Goal: Task Accomplishment & Management: Complete application form

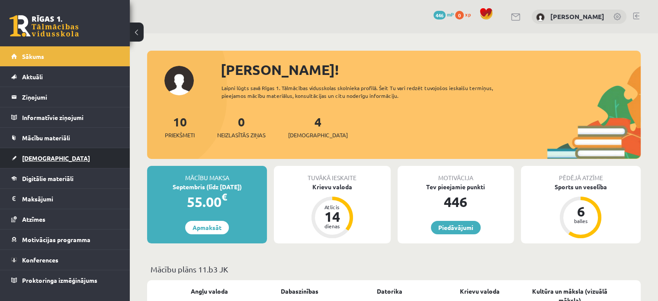
click at [16, 154] on link "[DEMOGRAPHIC_DATA]" at bounding box center [65, 158] width 108 height 20
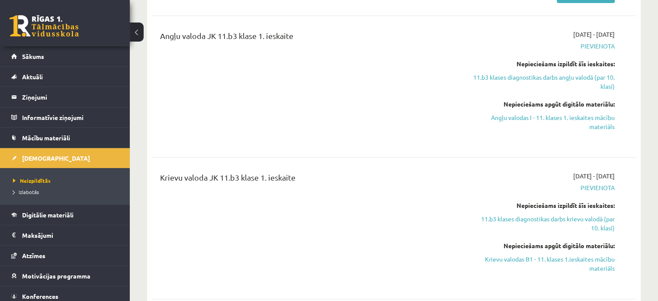
scroll to position [216, 0]
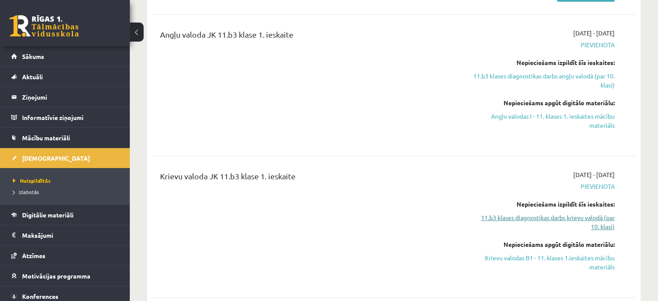
click at [573, 220] on link "11.b3 klases diagnostikas darbs krievu valodā (par 10. klasi)" at bounding box center [543, 222] width 143 height 18
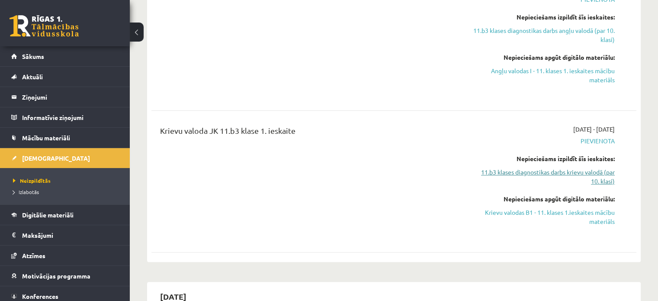
click at [569, 173] on link "11.b3 klases diagnostikas darbs krievu valodā (par 10. klasi)" at bounding box center [543, 176] width 143 height 18
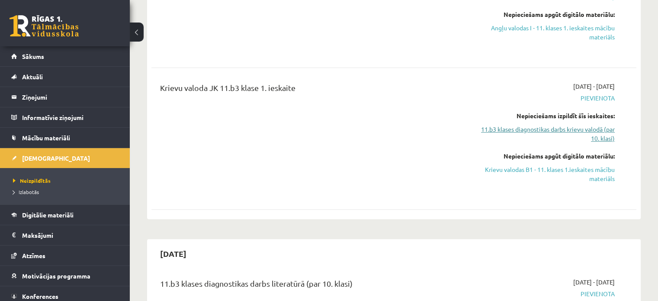
scroll to position [305, 0]
click at [570, 129] on link "11.b3 klases diagnostikas darbs krievu valodā (par 10. klasi)" at bounding box center [543, 133] width 143 height 18
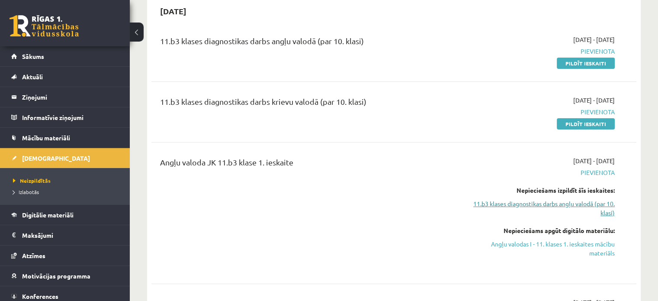
click at [601, 207] on link "11.b3 klases diagnostikas darbs angļu valodā (par 10. klasi)" at bounding box center [543, 208] width 143 height 18
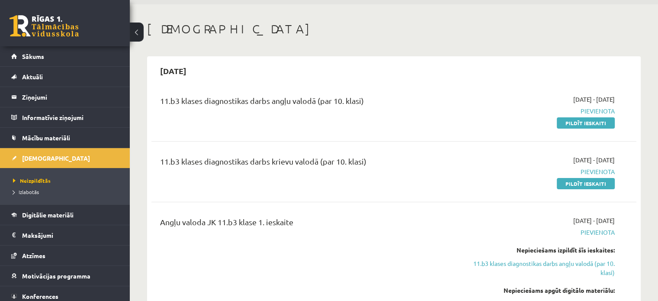
scroll to position [28, 0]
click at [596, 128] on link "Pildīt ieskaiti" at bounding box center [586, 123] width 58 height 11
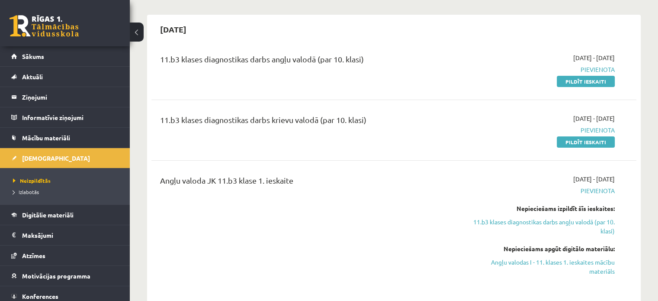
scroll to position [71, 0]
click at [590, 78] on link "Pildīt ieskaiti" at bounding box center [586, 80] width 58 height 11
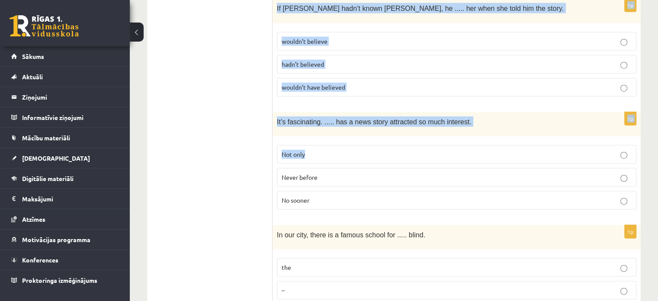
scroll to position [2195, 0]
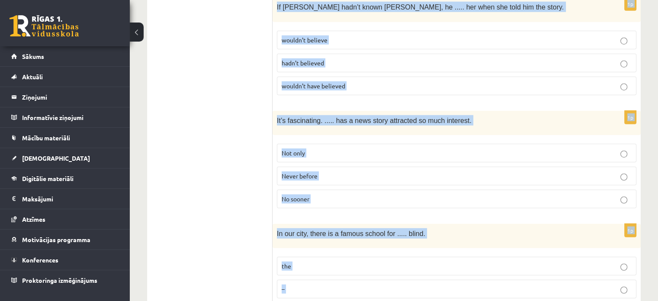
drag, startPoint x: 280, startPoint y: 29, endPoint x: 448, endPoint y: 254, distance: 280.7
copy form "Lore ips dolorsit ame consec adi elitsed doeius. 0t Incidid 4  Utla etdolore ma…"
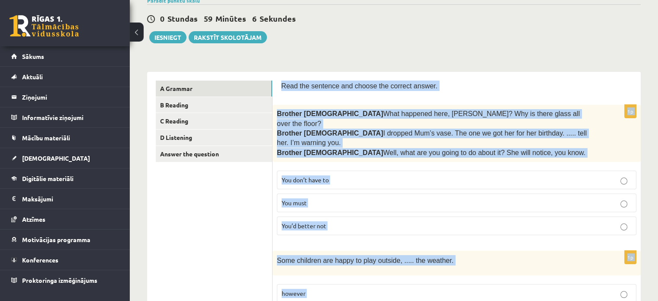
scroll to position [74, 0]
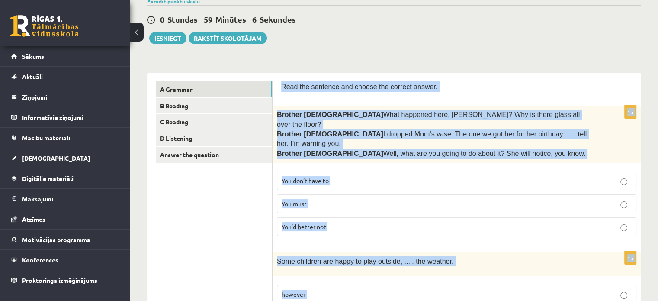
click at [364, 171] on label "You don’t have to" at bounding box center [457, 180] width 360 height 19
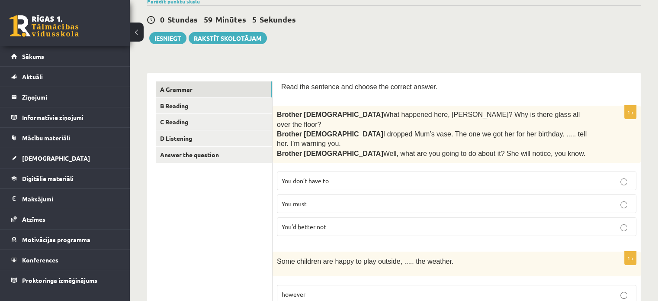
click at [365, 222] on p "You’d better not" at bounding box center [457, 226] width 350 height 9
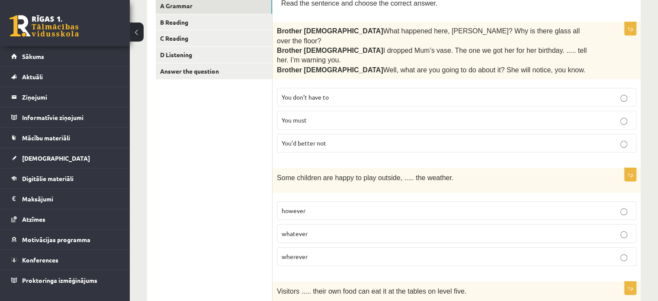
scroll to position [161, 0]
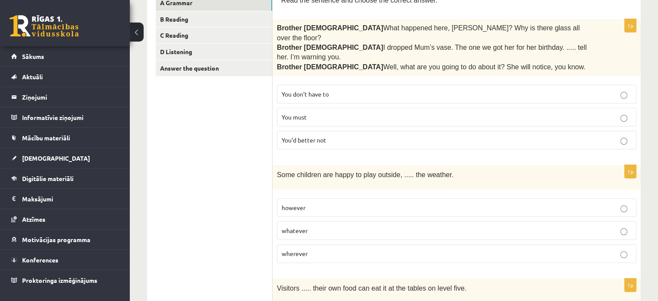
click at [480, 113] on p "You must" at bounding box center [457, 117] width 350 height 9
click at [441, 85] on label "You don’t have to" at bounding box center [457, 94] width 360 height 19
click at [430, 135] on p "You’d better not" at bounding box center [457, 139] width 350 height 9
click at [374, 226] on p "whatever" at bounding box center [457, 230] width 350 height 9
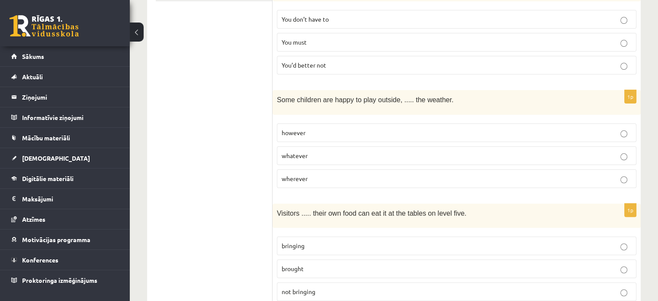
scroll to position [247, 0]
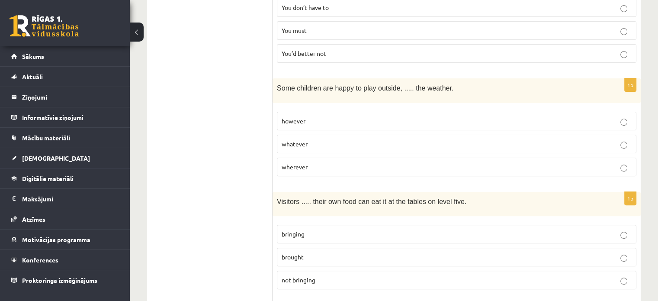
click at [475, 192] on div "Visitors ..... their own food can eat it at the tables on level five." at bounding box center [457, 204] width 368 height 24
click at [379, 225] on label "bringing" at bounding box center [457, 234] width 360 height 19
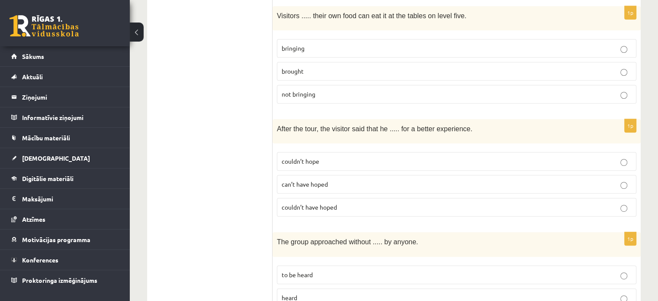
scroll to position [464, 0]
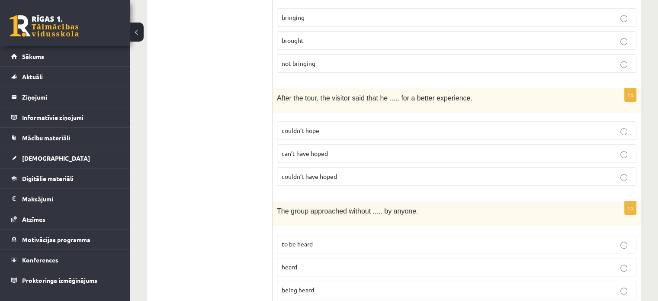
click at [353, 285] on p "being heard" at bounding box center [457, 289] width 350 height 9
click at [364, 149] on p "can’t have hoped" at bounding box center [457, 153] width 350 height 9
click at [353, 126] on p "couldn’t hope" at bounding box center [457, 130] width 350 height 9
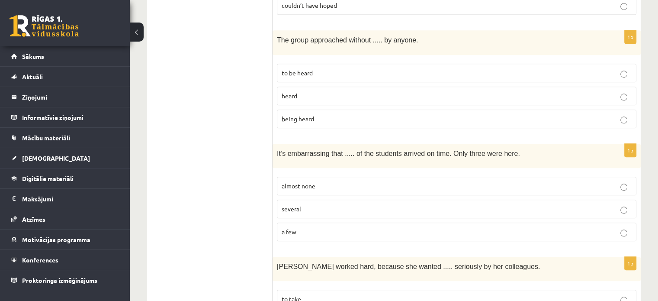
scroll to position [680, 0]
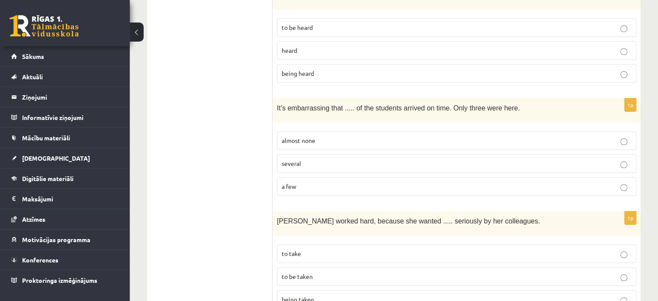
click at [348, 131] on label "almost none" at bounding box center [457, 140] width 360 height 19
click at [359, 272] on p "to be taken" at bounding box center [457, 276] width 350 height 9
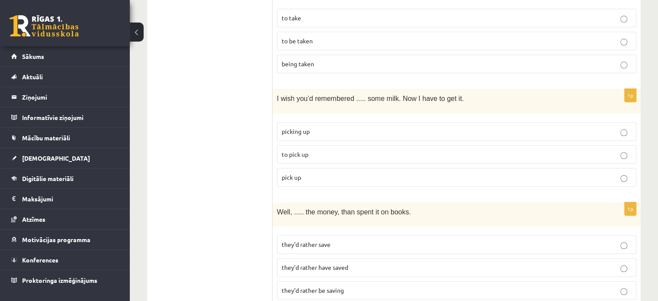
scroll to position [940, 0]
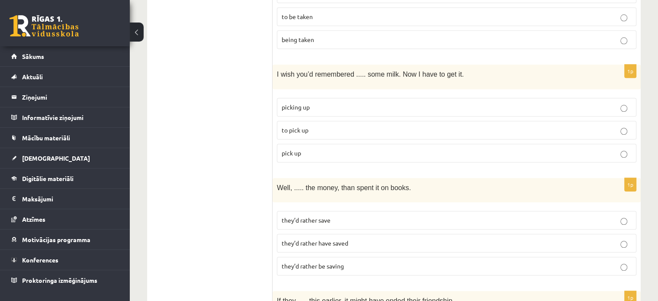
click at [317, 126] on p "to pick up" at bounding box center [457, 130] width 350 height 9
click at [344, 238] on p "they’d rather have saved" at bounding box center [457, 242] width 350 height 9
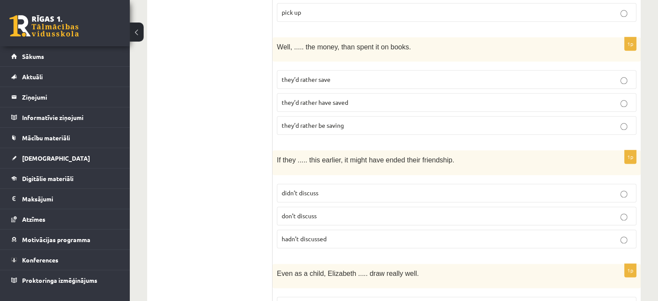
scroll to position [1113, 0]
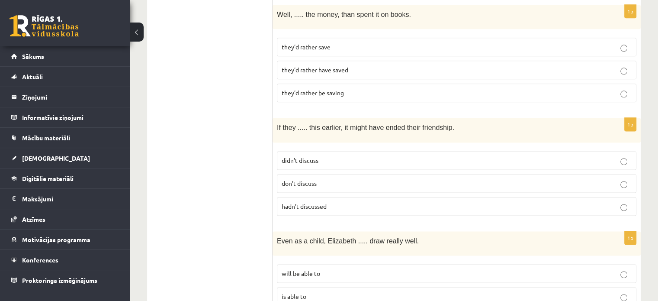
click at [325, 197] on label "hadn’t discussed" at bounding box center [457, 206] width 360 height 19
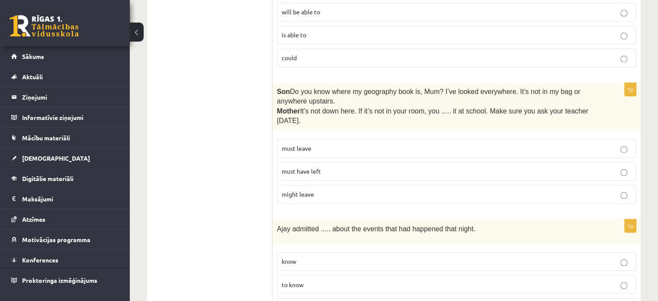
scroll to position [1372, 0]
click at [311, 141] on label "must leave" at bounding box center [457, 150] width 360 height 19
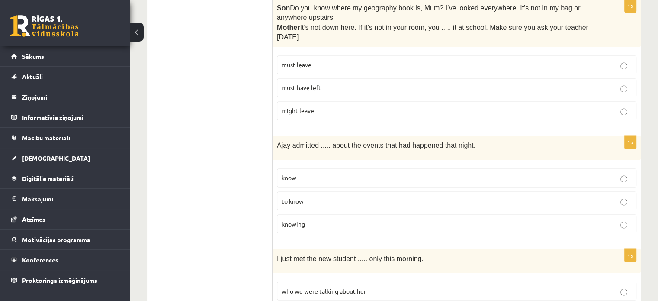
scroll to position [1459, 0]
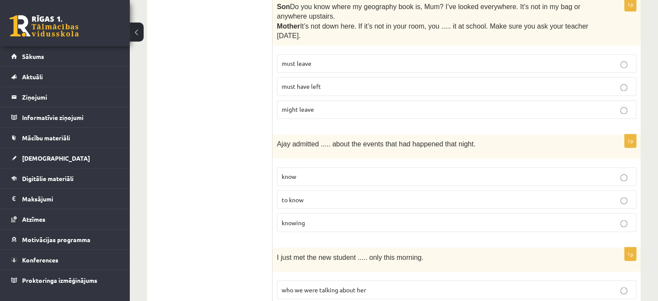
click at [315, 172] on p "know" at bounding box center [457, 176] width 350 height 9
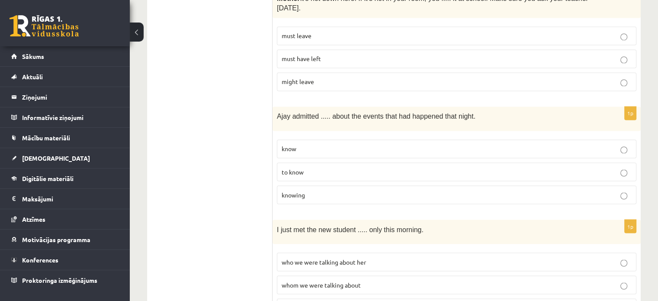
scroll to position [1589, 0]
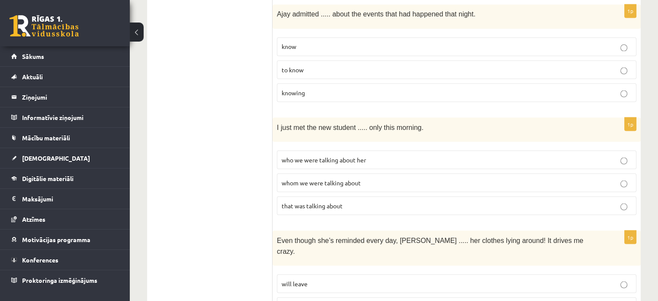
click at [329, 178] on span "whom we were talking about" at bounding box center [321, 182] width 79 height 8
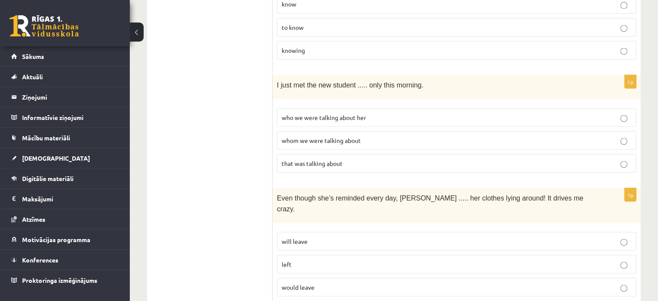
scroll to position [1632, 0]
click at [313, 107] on label "who we were talking about her" at bounding box center [457, 116] width 360 height 19
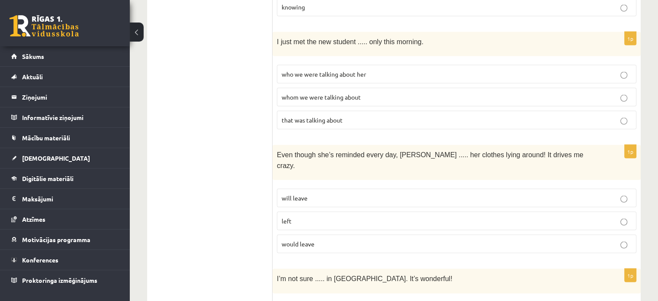
scroll to position [1675, 0]
click at [374, 238] on p "would leave" at bounding box center [457, 242] width 350 height 9
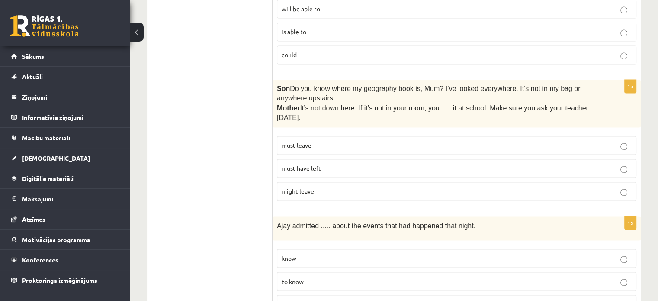
scroll to position [1372, 0]
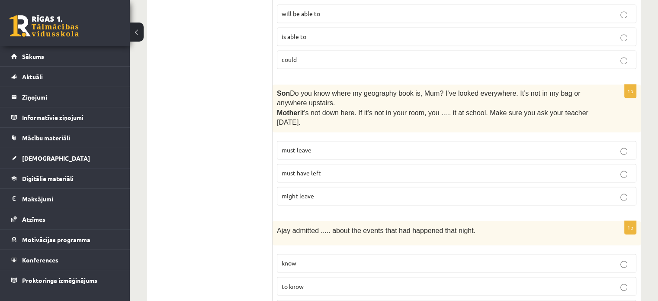
click at [364, 168] on p "must have left" at bounding box center [457, 172] width 350 height 9
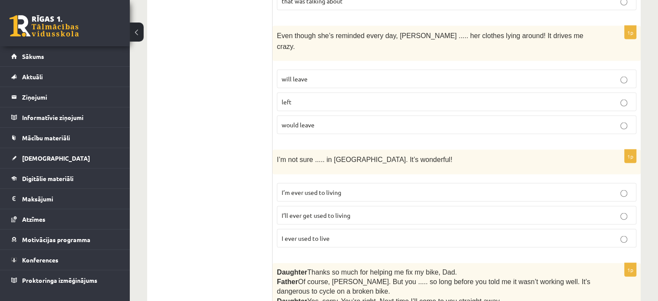
scroll to position [1805, 0]
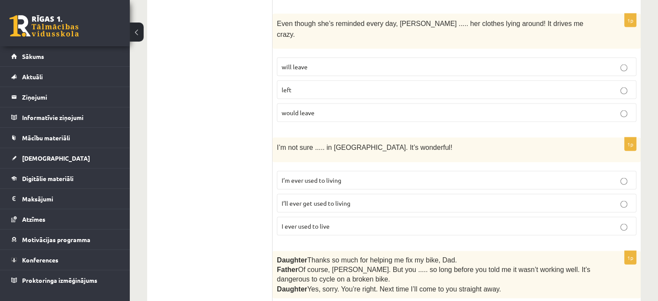
click at [358, 176] on p "I’m ever used to living" at bounding box center [457, 180] width 350 height 9
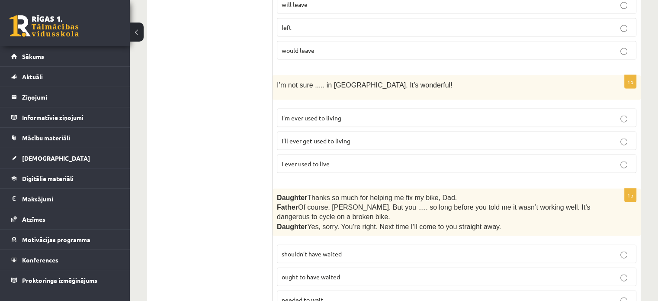
scroll to position [1892, 0]
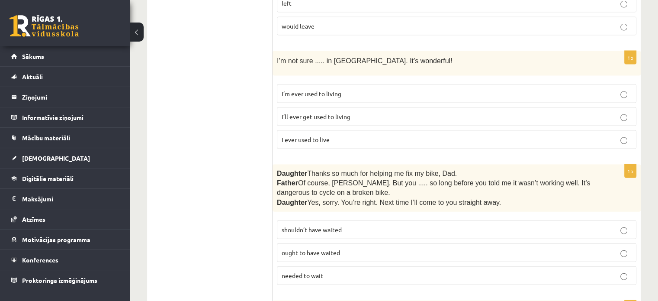
click at [339, 271] on p "needed to wait" at bounding box center [457, 275] width 350 height 9
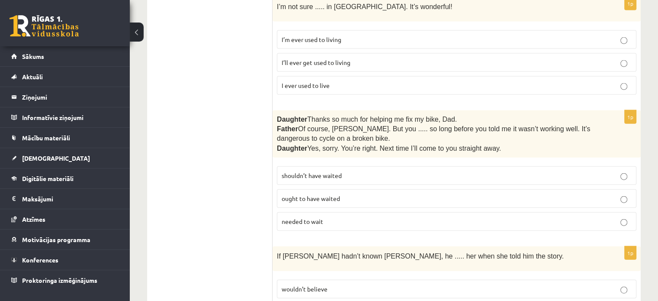
scroll to position [2021, 0]
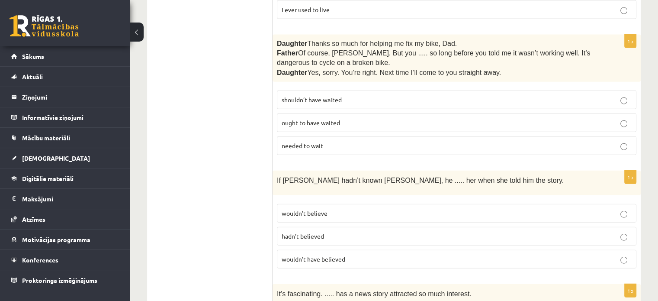
click at [359, 209] on p "wouldn’t believe" at bounding box center [457, 213] width 350 height 9
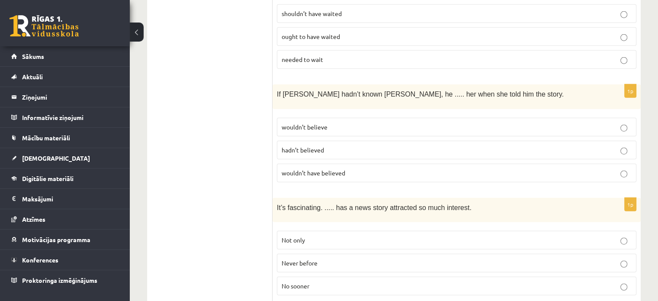
scroll to position [2108, 0]
click at [336, 235] on p "Not only" at bounding box center [457, 239] width 350 height 9
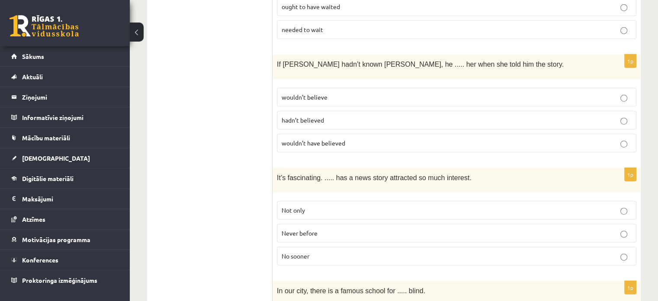
scroll to position [2195, 0]
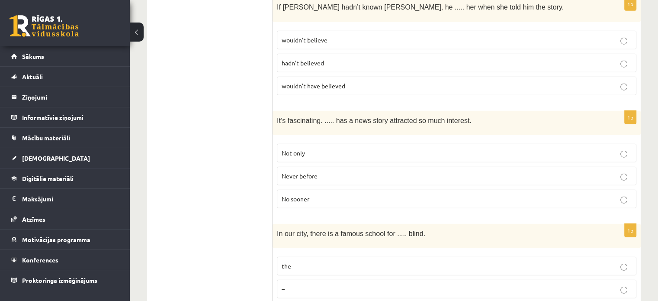
click at [344, 171] on p "Never before" at bounding box center [457, 175] width 350 height 9
click at [353, 139] on fieldset "Not only Never before No sooner" at bounding box center [457, 174] width 360 height 71
click at [350, 171] on p "Never before" at bounding box center [457, 175] width 350 height 9
click at [352, 190] on label "No sooner" at bounding box center [457, 199] width 360 height 19
click at [354, 171] on p "Never before" at bounding box center [457, 175] width 350 height 9
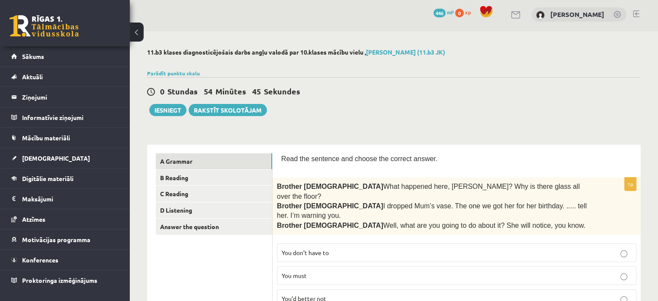
scroll to position [0, 0]
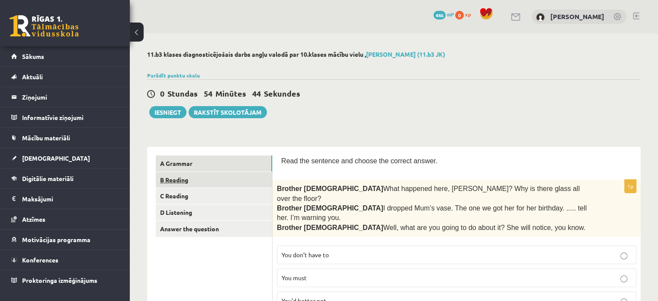
click at [181, 178] on link "B Reading" at bounding box center [214, 180] width 116 height 16
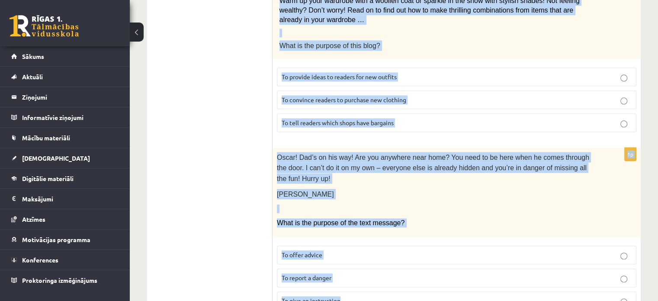
scroll to position [1033, 0]
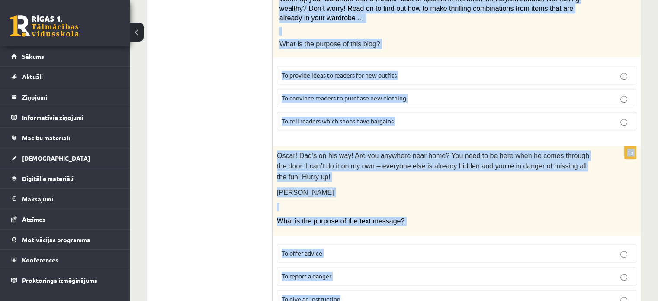
drag, startPoint x: 277, startPoint y: 72, endPoint x: 497, endPoint y: 256, distance: 287.6
copy form "Read the text and choose the correct answer. 1p From: Emily To: Priya Subject: …"
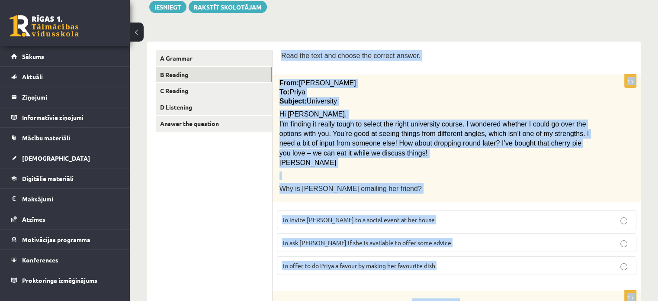
scroll to position [112, 0]
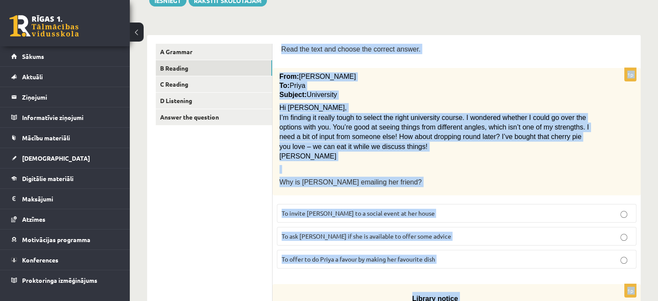
click at [461, 205] on label "To invite Priya to a social event at her house" at bounding box center [457, 213] width 360 height 19
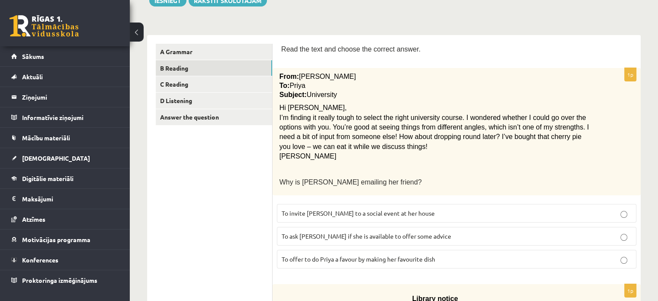
click at [342, 232] on p "To ask Priya if she is available to offer some advice" at bounding box center [457, 236] width 350 height 9
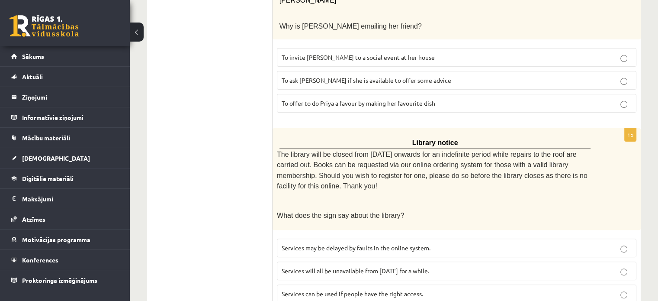
scroll to position [285, 0]
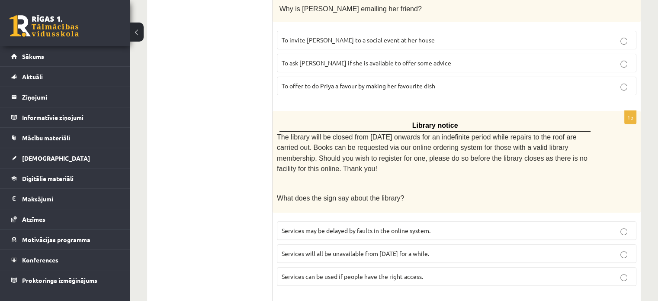
click at [342, 272] on span "Services can be used if people have the right access." at bounding box center [353, 276] width 142 height 8
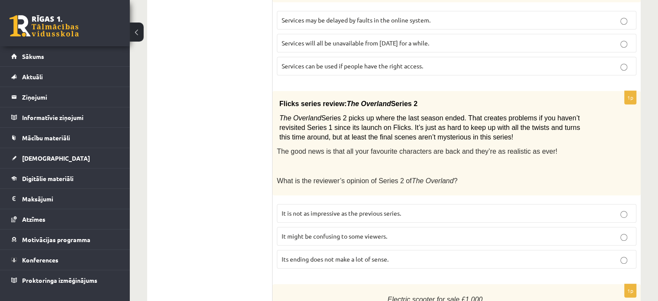
scroll to position [501, 0]
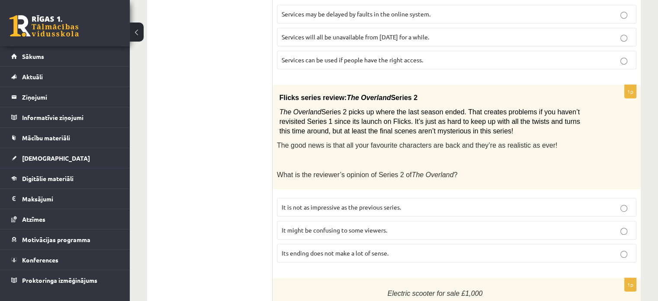
click at [383, 225] on p "It might be confusing to some viewers." at bounding box center [457, 229] width 350 height 9
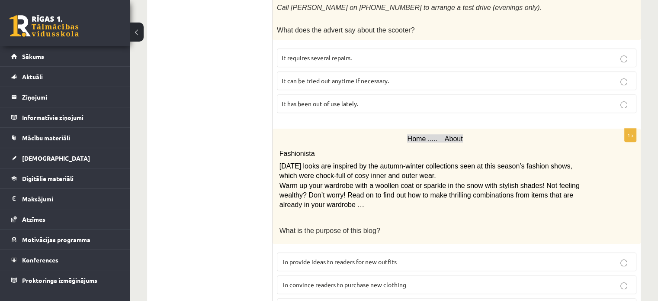
scroll to position [847, 0]
drag, startPoint x: 337, startPoint y: 73, endPoint x: 337, endPoint y: 81, distance: 8.2
click at [337, 94] on label "It has been out of use lately." at bounding box center [457, 103] width 360 height 19
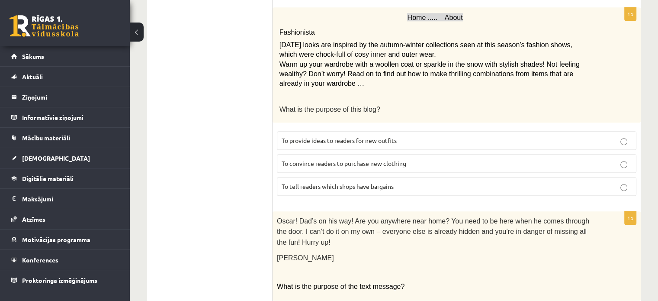
scroll to position [977, 0]
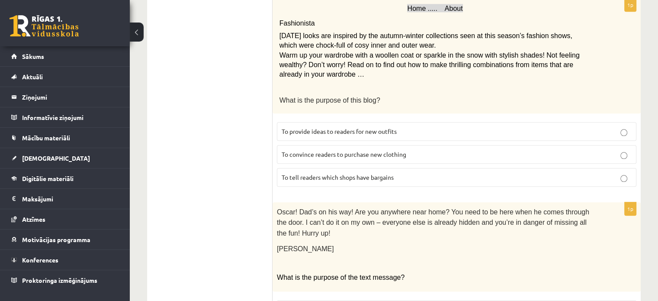
click at [323, 127] on p "To provide ideas to readers for new outfits" at bounding box center [457, 131] width 350 height 9
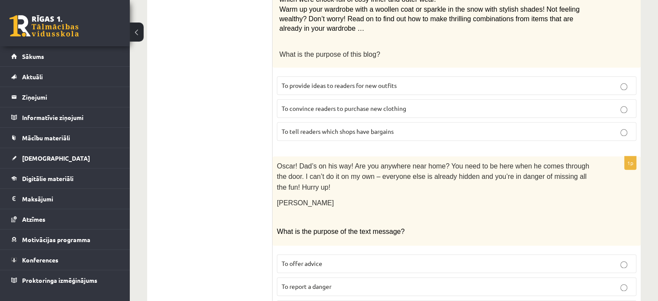
scroll to position [1033, 0]
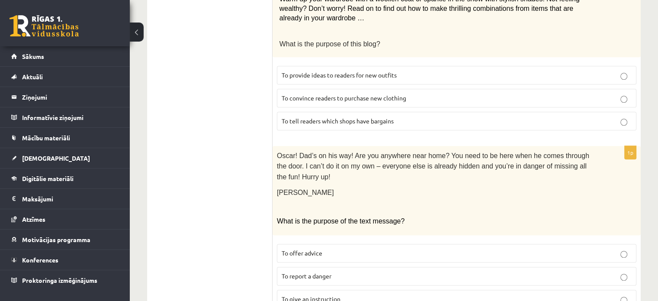
click at [351, 294] on p "To give an instruction" at bounding box center [457, 298] width 350 height 9
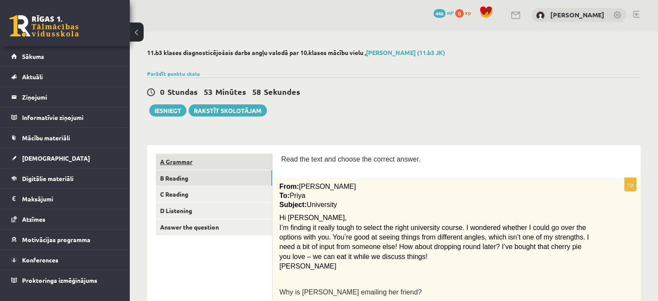
scroll to position [0, 0]
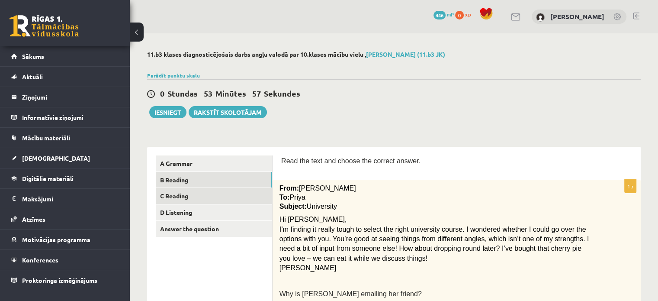
click at [200, 196] on link "C Reading" at bounding box center [214, 196] width 116 height 16
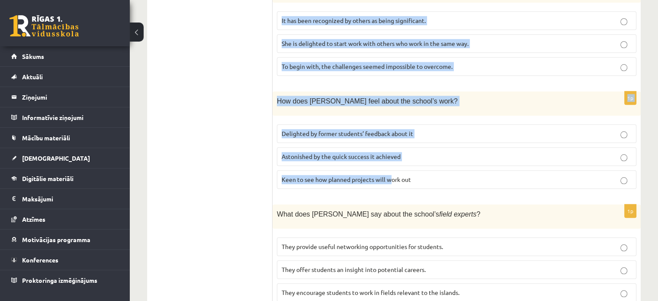
scroll to position [876, 0]
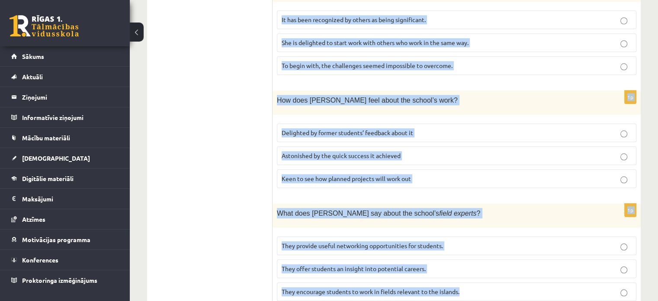
drag, startPoint x: 282, startPoint y: 112, endPoint x: 467, endPoint y: 260, distance: 236.8
copy form "Read the article about an unusual school and choose the correct answer for each…"
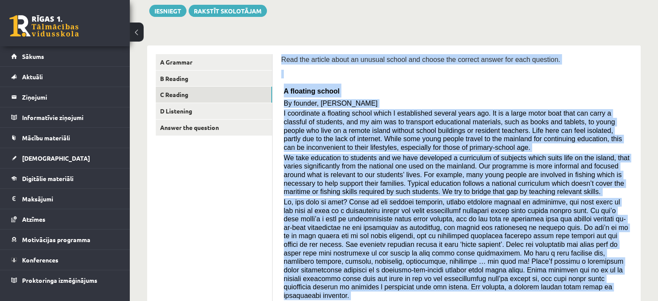
scroll to position [97, 0]
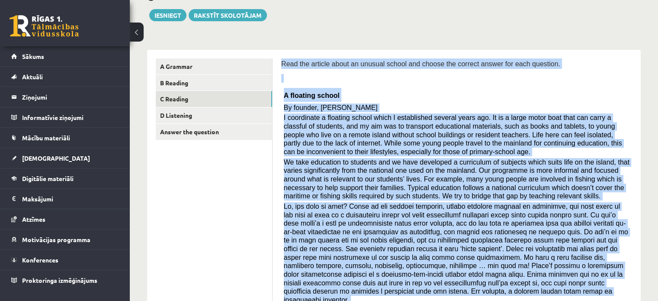
click at [306, 154] on span "I coordinate a floating school which I established several years ago. It is a l…" at bounding box center [453, 135] width 338 height 42
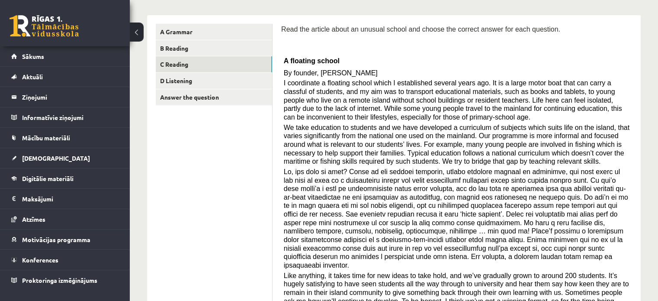
scroll to position [400, 0]
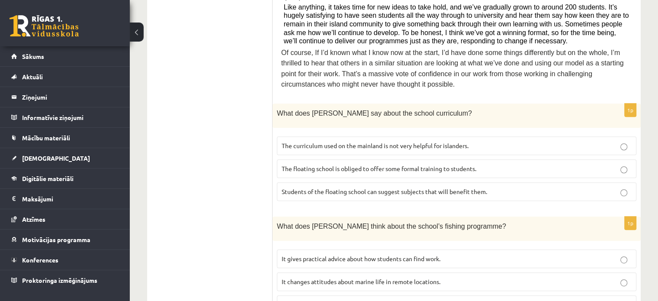
click at [377, 142] on span "The curriculum used on the mainland is not very helpful for islanders." at bounding box center [375, 146] width 187 height 8
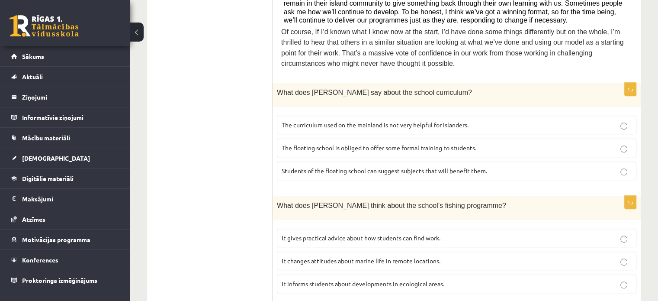
scroll to position [530, 0]
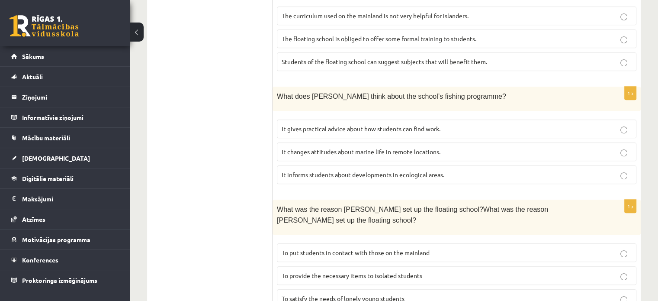
click at [322, 171] on span "It informs students about developments in ecological areas." at bounding box center [363, 175] width 163 height 8
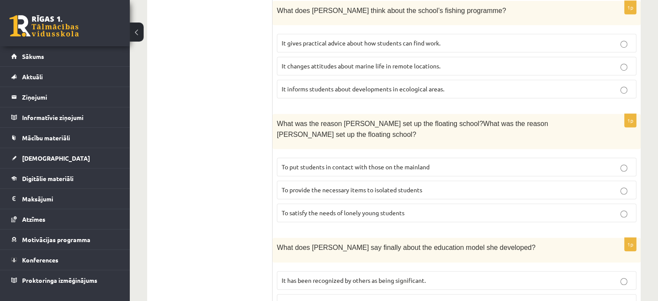
scroll to position [616, 0]
click at [322, 185] on span "To provide the necessary items to isolated students" at bounding box center [352, 189] width 141 height 8
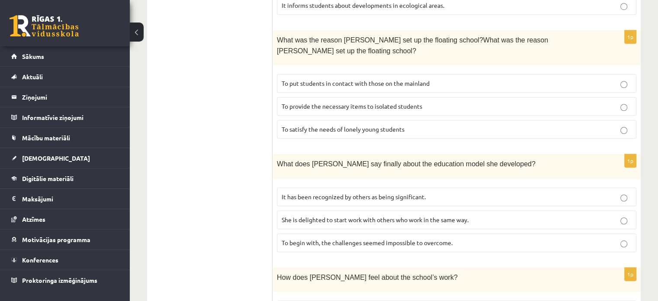
scroll to position [703, 0]
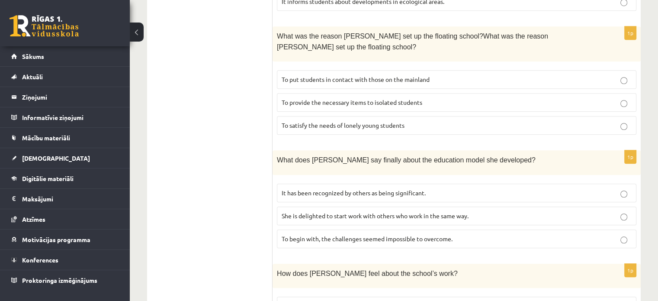
click at [323, 188] on p "It has been recognized by others as being significant." at bounding box center [457, 192] width 350 height 9
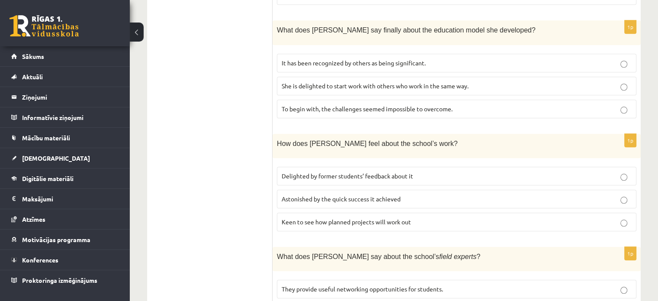
click at [322, 172] on span "Delighted by former students’ feedback about it" at bounding box center [348, 176] width 132 height 8
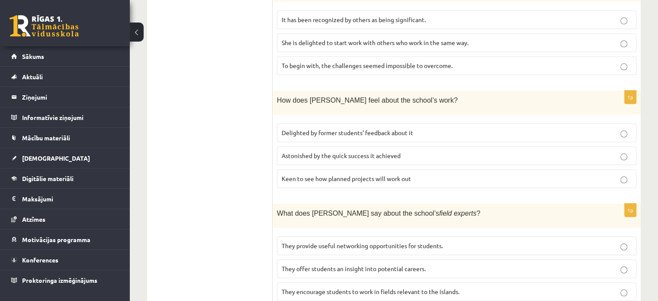
scroll to position [876, 0]
click at [293, 264] on span "They offer students an insight into potential careers." at bounding box center [354, 268] width 144 height 8
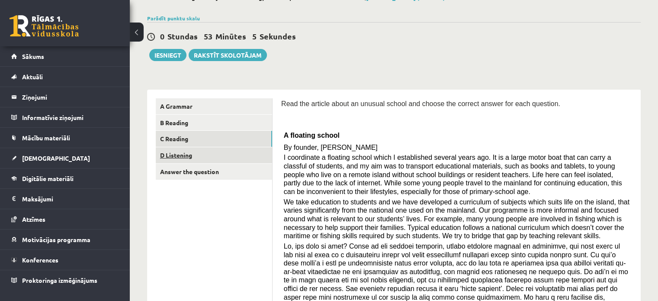
scroll to position [54, 0]
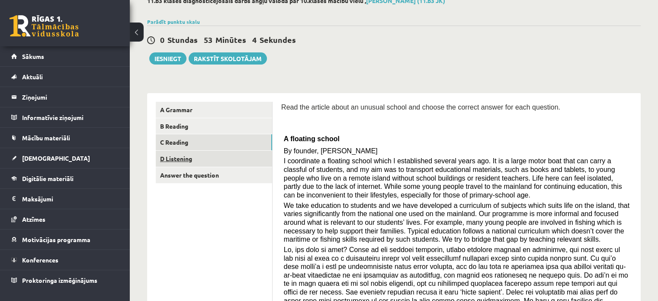
click at [185, 155] on link "D Listening" at bounding box center [214, 159] width 116 height 16
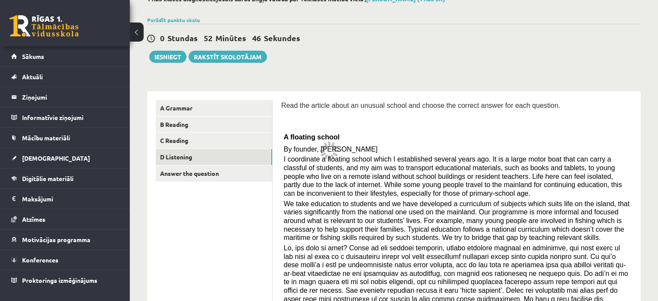
scroll to position [0, 0]
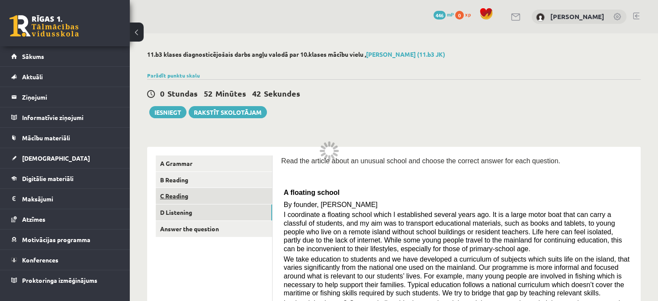
click at [250, 193] on link "C Reading" at bounding box center [214, 196] width 116 height 16
click at [250, 206] on link "D Listening" at bounding box center [214, 212] width 116 height 16
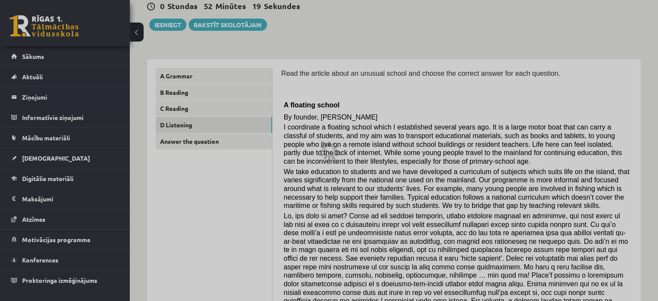
scroll to position [87, 0]
click at [222, 129] on div at bounding box center [329, 150] width 658 height 301
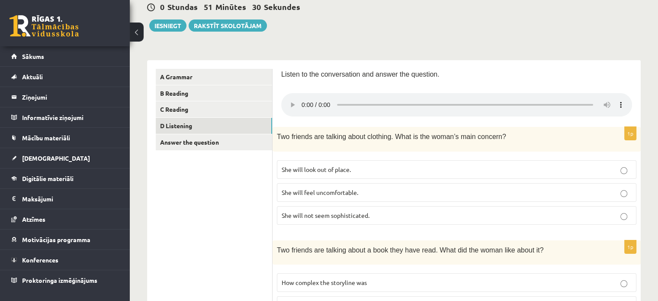
click at [405, 216] on p "She will not seem sophisticated." at bounding box center [457, 215] width 350 height 9
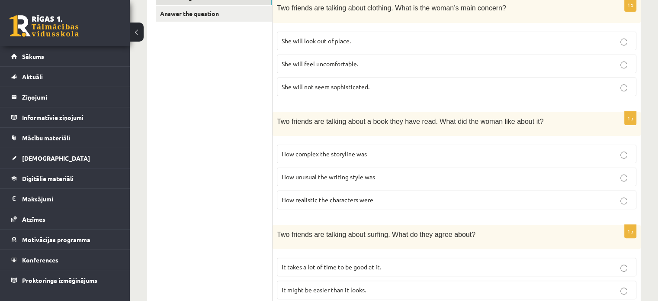
scroll to position [216, 0]
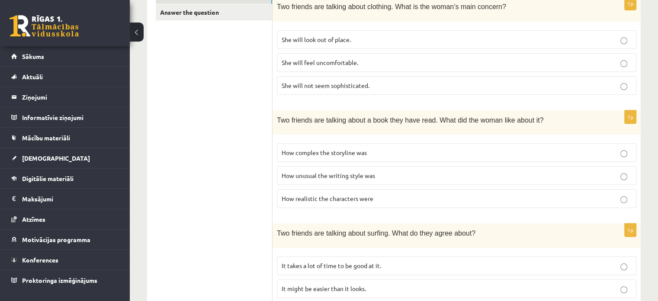
click at [497, 167] on label "How unusual the writing style was" at bounding box center [457, 175] width 360 height 19
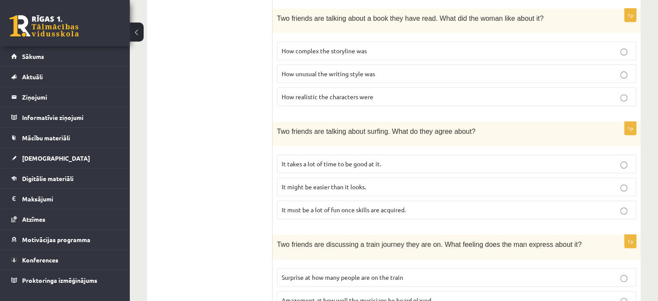
scroll to position [346, 0]
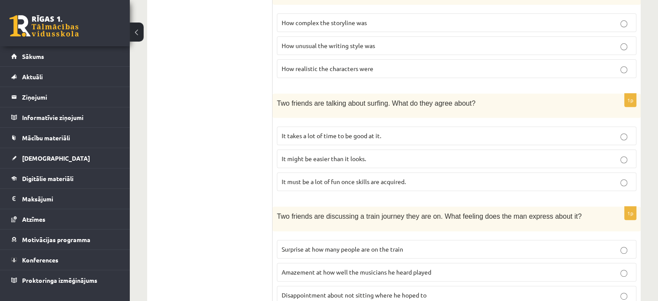
click at [465, 161] on label "It might be easier than it looks." at bounding box center [457, 158] width 360 height 19
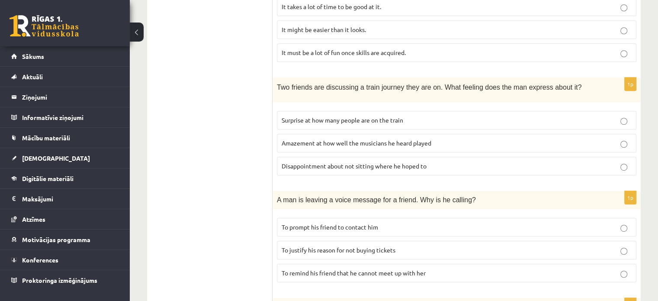
scroll to position [476, 0]
drag, startPoint x: 418, startPoint y: 154, endPoint x: 414, endPoint y: 134, distance: 19.9
click at [421, 148] on fieldset "Surprise at how many people are on the train Amazement at how well the musician…" at bounding box center [457, 141] width 360 height 71
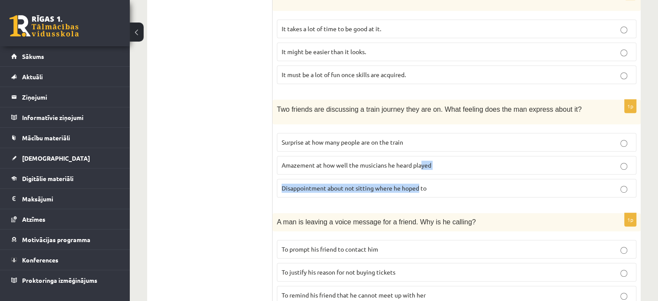
scroll to position [433, 0]
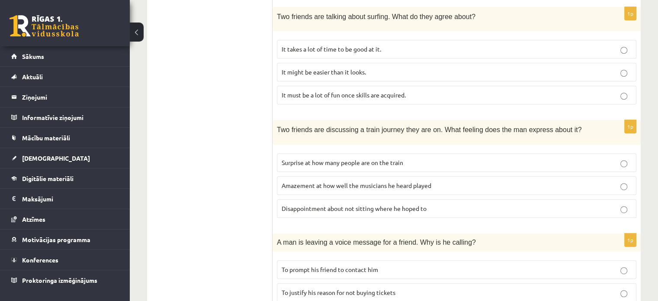
click at [450, 211] on label "Disappointment about not sitting where he hoped to" at bounding box center [457, 208] width 360 height 19
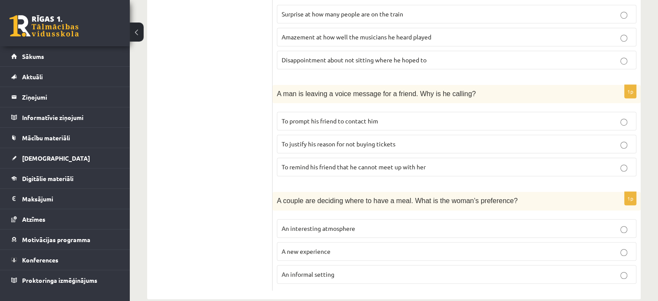
scroll to position [590, 0]
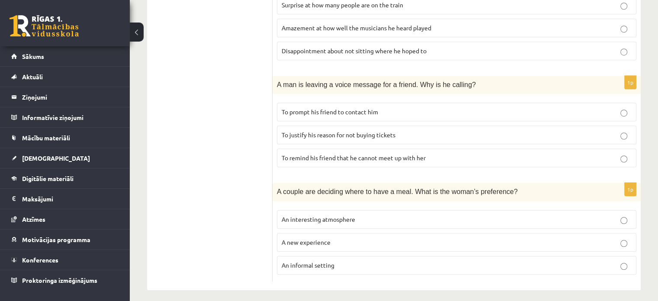
drag, startPoint x: 464, startPoint y: 187, endPoint x: 451, endPoint y: 178, distance: 16.0
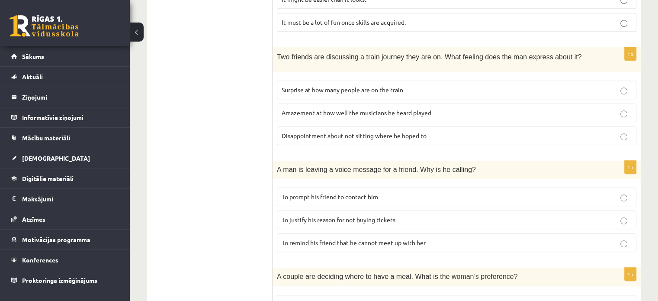
scroll to position [547, 0]
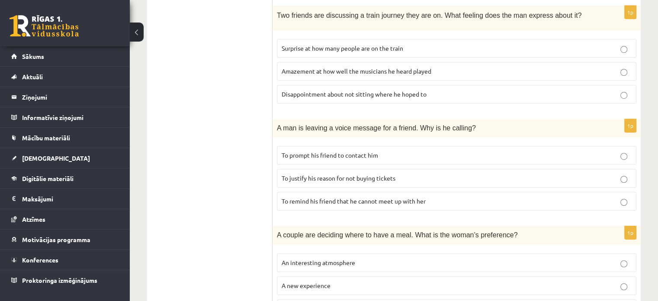
click at [510, 196] on p "To remind his friend that he cannot meet up with her" at bounding box center [457, 200] width 350 height 9
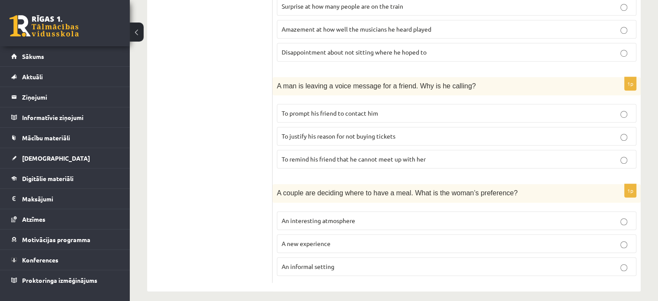
scroll to position [590, 0]
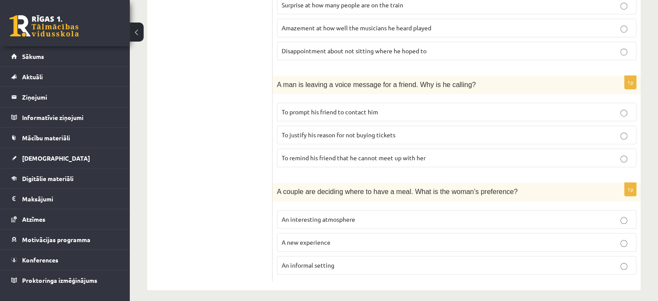
click at [512, 98] on fieldset "To prompt his friend to contact him To justify his reason for not buying ticket…" at bounding box center [457, 133] width 360 height 71
click at [516, 107] on p "To prompt his friend to contact him" at bounding box center [457, 111] width 350 height 9
click at [512, 132] on p "To justify his reason for not buying tickets" at bounding box center [457, 134] width 350 height 9
click at [511, 153] on p "To remind his friend that he cannot meet up with her" at bounding box center [457, 157] width 350 height 9
click at [506, 135] on label "To justify his reason for not buying tickets" at bounding box center [457, 135] width 360 height 19
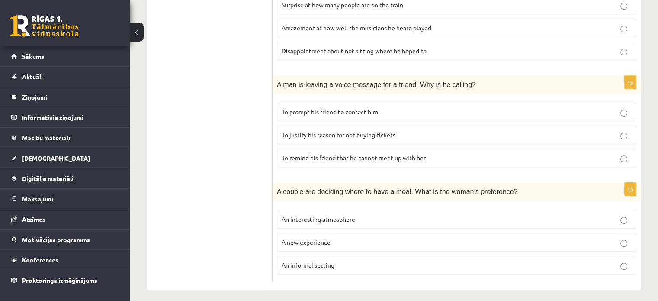
click at [523, 155] on p "To remind his friend that he cannot meet up with her" at bounding box center [457, 157] width 350 height 9
click at [310, 241] on label "A new experience" at bounding box center [457, 242] width 360 height 19
click at [320, 261] on span "An informal setting" at bounding box center [308, 265] width 53 height 8
click at [325, 223] on fieldset "An interesting atmosphere A new experience An informal setting" at bounding box center [457, 241] width 360 height 71
click at [325, 256] on label "An informal setting" at bounding box center [457, 265] width 360 height 19
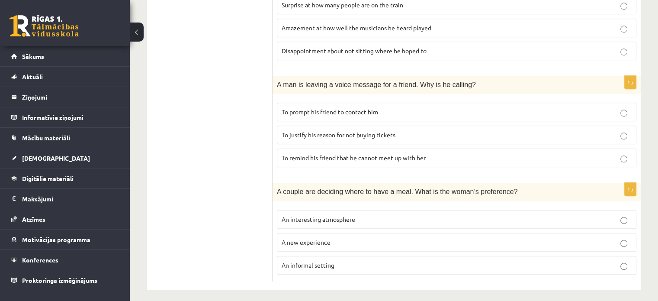
click at [320, 238] on span "A new experience" at bounding box center [306, 242] width 49 height 8
click at [325, 261] on span "An informal setting" at bounding box center [308, 265] width 53 height 8
click at [610, 261] on p "An informal setting" at bounding box center [457, 265] width 350 height 9
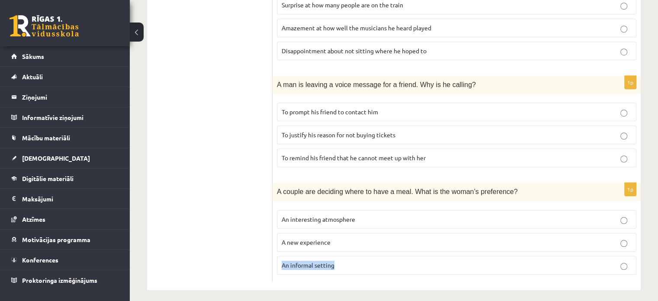
click at [610, 261] on p "An informal setting" at bounding box center [457, 265] width 350 height 9
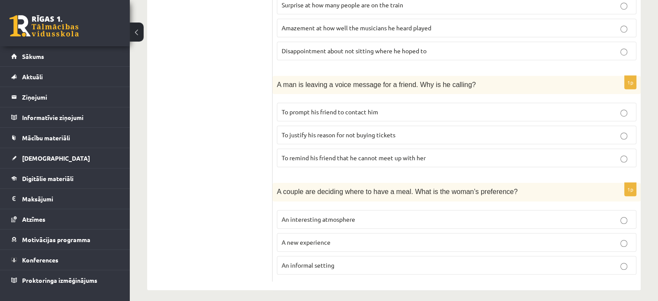
drag, startPoint x: 239, startPoint y: 206, endPoint x: 238, endPoint y: 212, distance: 7.0
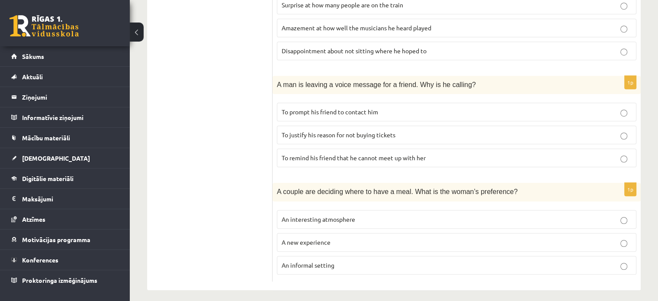
drag, startPoint x: 245, startPoint y: 245, endPoint x: 246, endPoint y: 250, distance: 4.4
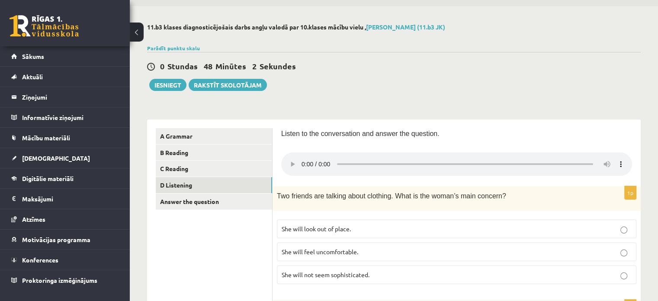
scroll to position [0, 0]
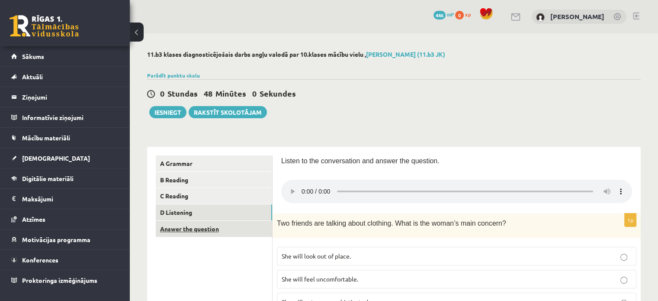
click at [200, 236] on link "Answer the question" at bounding box center [214, 229] width 116 height 16
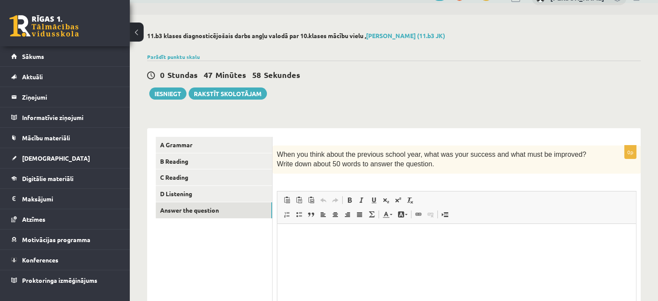
scroll to position [43, 0]
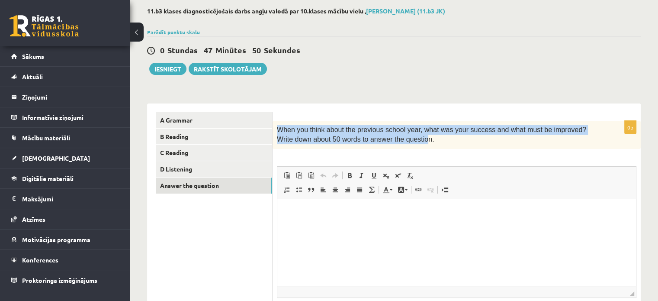
drag, startPoint x: 274, startPoint y: 129, endPoint x: 394, endPoint y: 142, distance: 121.4
click at [401, 145] on div "When you think about the previous school year, what was your success and what m…" at bounding box center [457, 135] width 368 height 28
copy span "When you think about the previous school year, what was your success and what m…"
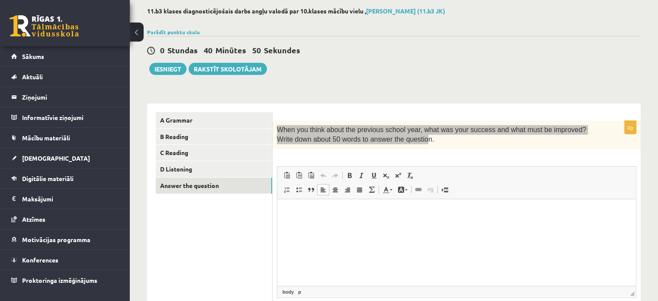
click at [388, 225] on html at bounding box center [456, 212] width 359 height 26
paste body "Визуальный текстовый редактор, wiswyg-editor-user-answer-47363812569480"
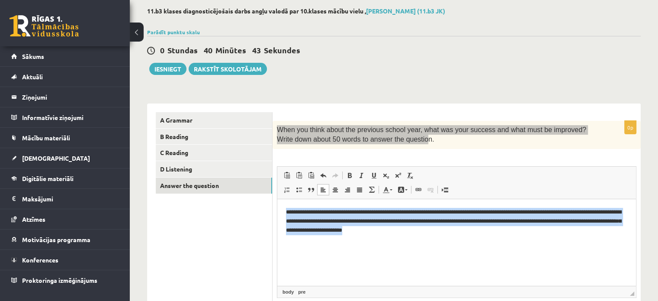
drag, startPoint x: 336, startPoint y: 239, endPoint x: 272, endPoint y: 201, distance: 74.3
click at [277, 201] on html "**********" at bounding box center [456, 225] width 359 height 53
copy pre "**********"
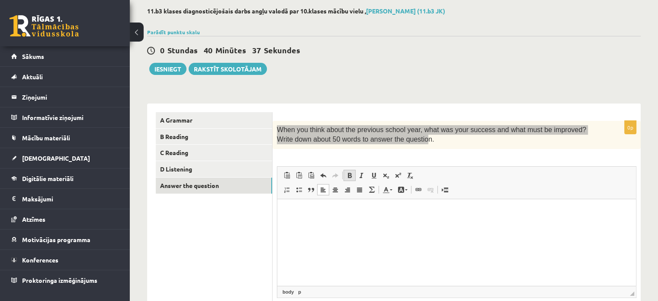
click at [346, 179] on span at bounding box center [349, 175] width 7 height 7
click at [320, 189] on span at bounding box center [323, 189] width 7 height 7
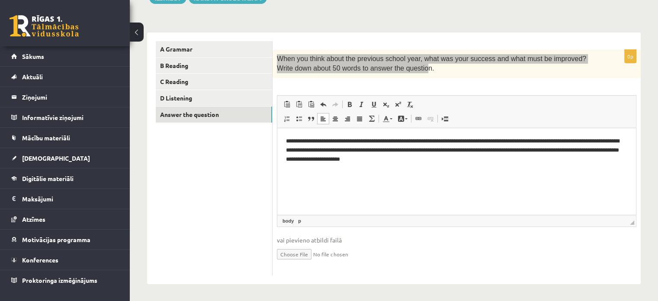
scroll to position [114, 0]
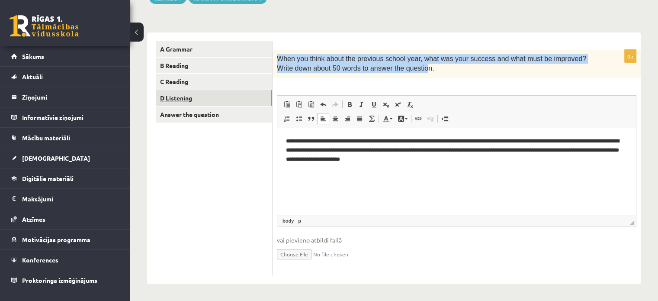
click at [217, 93] on link "D Listening" at bounding box center [214, 98] width 116 height 16
click at [216, 90] on link "D Listening" at bounding box center [214, 98] width 116 height 16
click at [213, 80] on link "C Reading" at bounding box center [214, 82] width 116 height 16
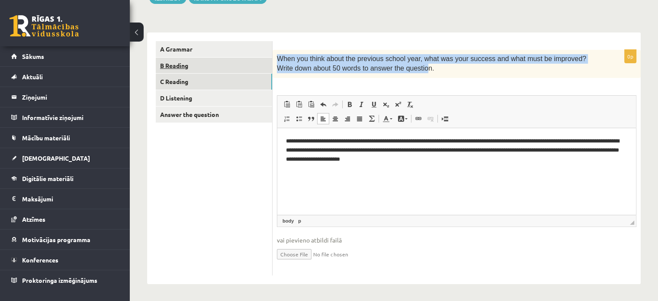
click at [214, 68] on link "B Reading" at bounding box center [214, 66] width 116 height 16
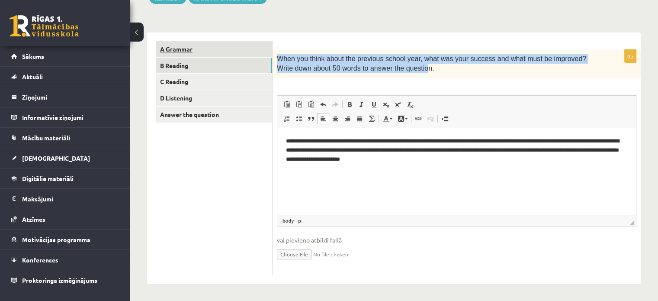
click at [214, 55] on body "0 Dāvanas 446 mP 0 xp Sergejs Pētersons Sākums Aktuāli Kā mācīties eSKOLĀ Konta…" at bounding box center [329, 36] width 658 height 301
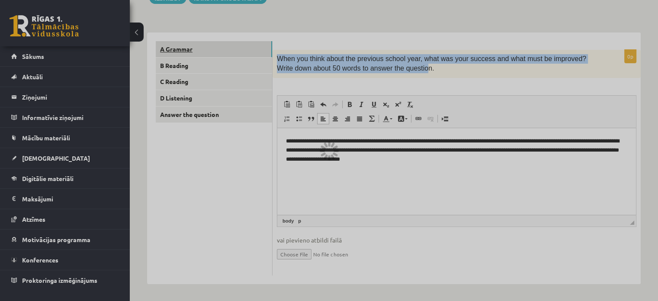
click at [214, 55] on div at bounding box center [329, 150] width 658 height 301
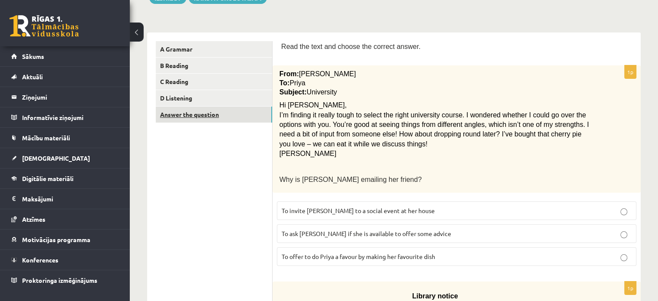
click at [246, 112] on link "Answer the question" at bounding box center [214, 114] width 116 height 16
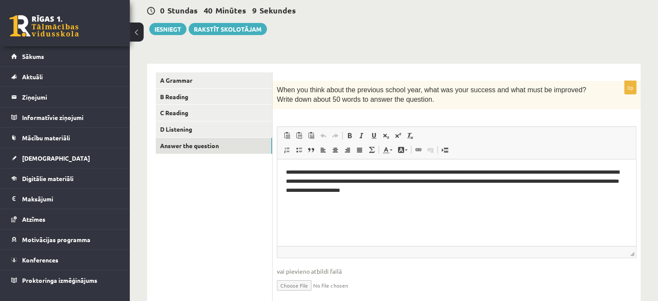
scroll to position [28, 0]
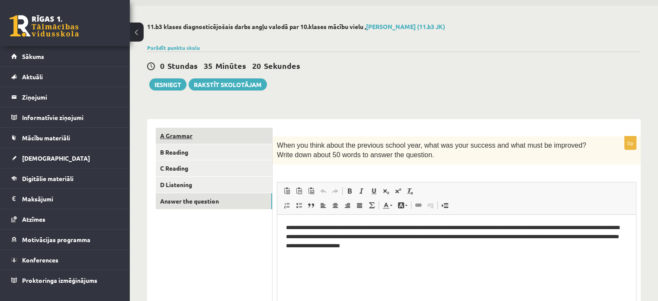
click at [196, 134] on link "A Grammar" at bounding box center [214, 136] width 116 height 16
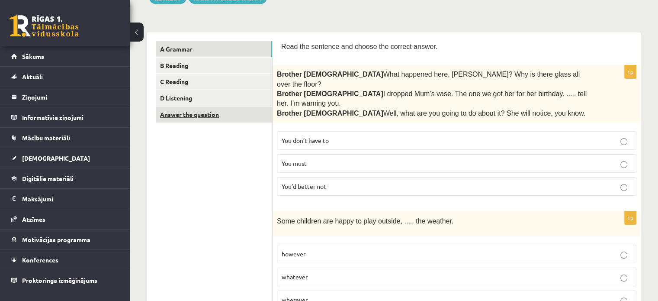
scroll to position [114, 0]
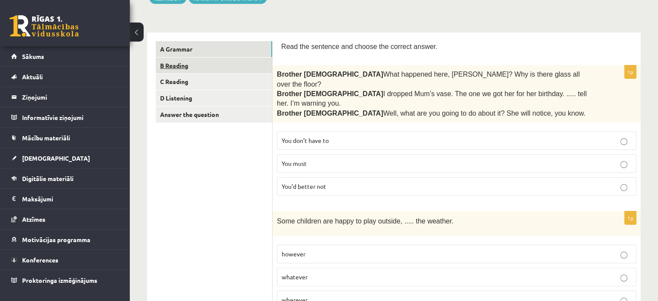
click at [230, 65] on link "B Reading" at bounding box center [214, 66] width 116 height 16
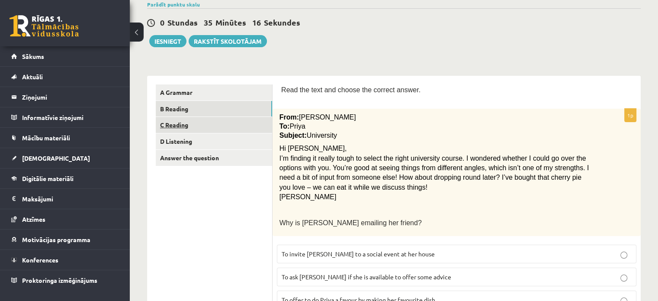
click at [209, 117] on link "C Reading" at bounding box center [214, 125] width 116 height 16
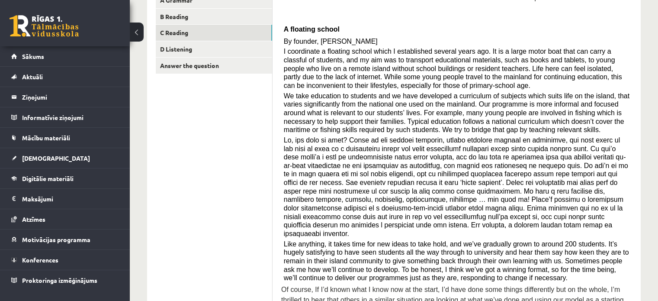
scroll to position [71, 0]
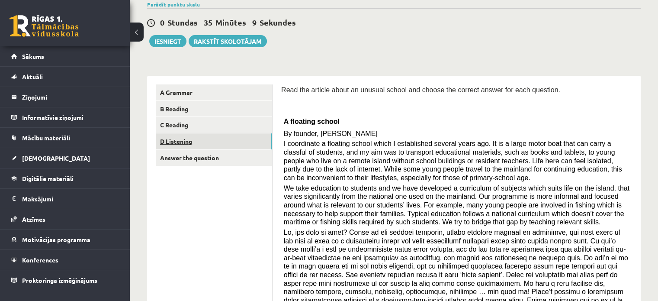
click at [267, 138] on link "D Listening" at bounding box center [214, 141] width 116 height 16
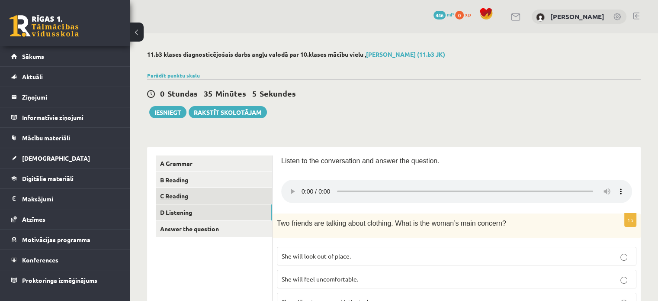
scroll to position [0, 0]
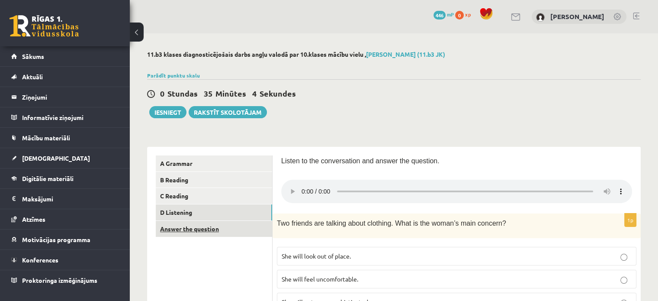
click at [216, 229] on link "Answer the question" at bounding box center [214, 229] width 116 height 16
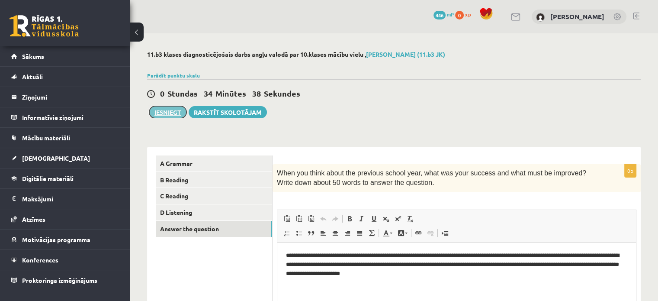
click at [176, 107] on button "Iesniegt" at bounding box center [167, 112] width 37 height 12
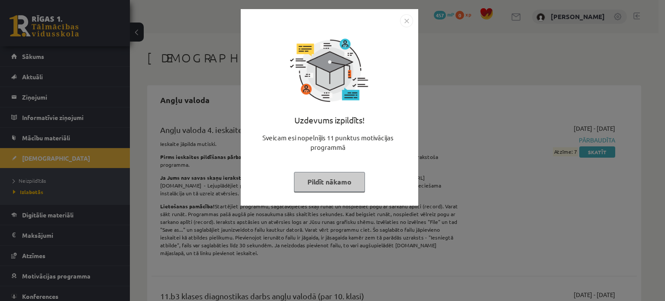
click at [322, 183] on button "Pildīt nākamo" at bounding box center [329, 182] width 71 height 20
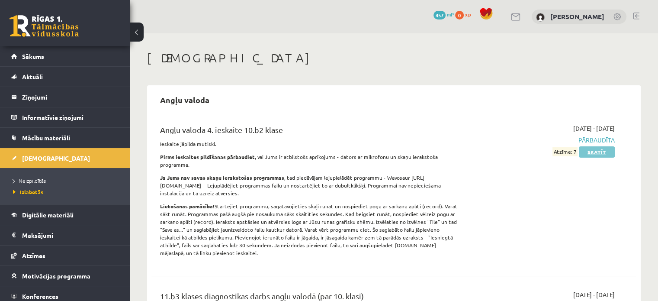
click at [586, 154] on link "Skatīt" at bounding box center [597, 151] width 36 height 11
click at [601, 157] on div "2025-04-23 - 2025-04-26 Pārbaudīta Atzīme: 7 Skatīt" at bounding box center [544, 193] width 156 height 138
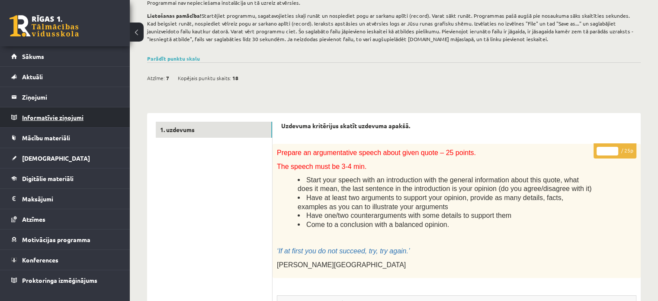
scroll to position [43, 0]
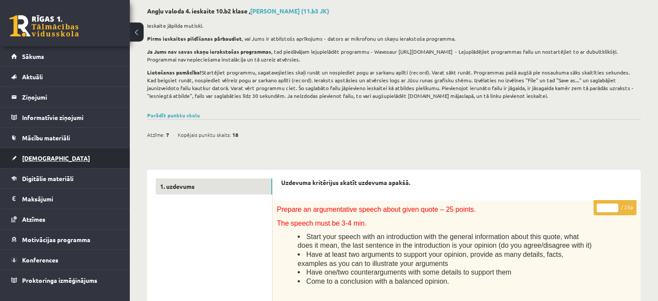
click at [62, 152] on link "[DEMOGRAPHIC_DATA]" at bounding box center [65, 158] width 108 height 20
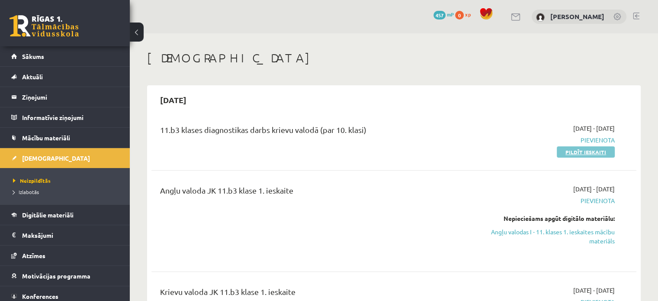
click at [588, 147] on link "Pildīt ieskaiti" at bounding box center [586, 151] width 58 height 11
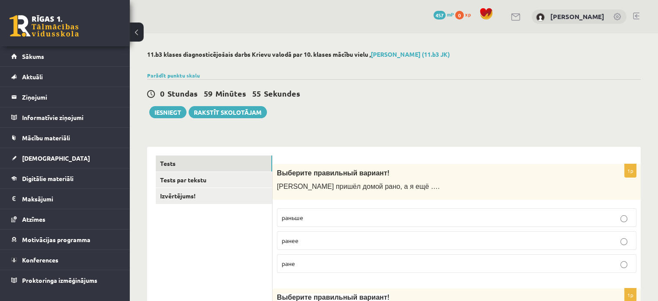
click at [341, 218] on p "раньше" at bounding box center [457, 217] width 350 height 9
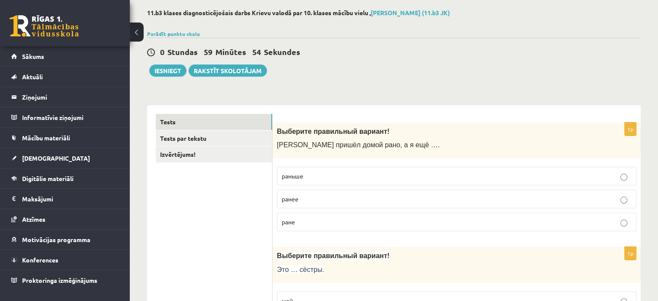
scroll to position [130, 0]
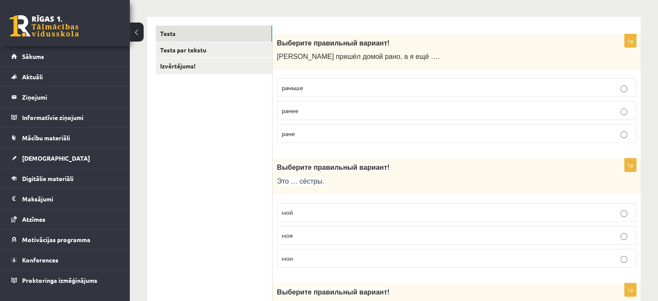
click at [338, 232] on p "моя" at bounding box center [457, 235] width 350 height 9
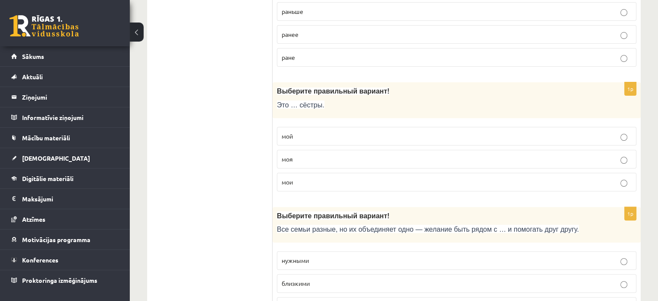
scroll to position [216, 0]
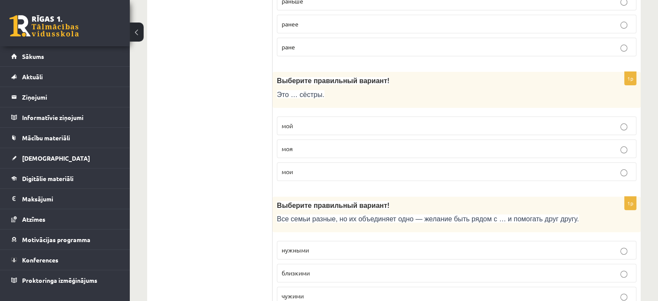
click at [334, 171] on p "мои" at bounding box center [457, 171] width 350 height 9
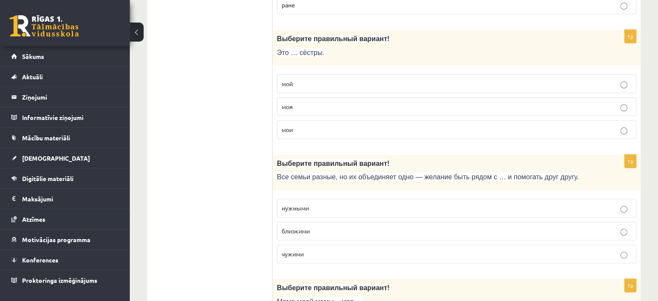
scroll to position [260, 0]
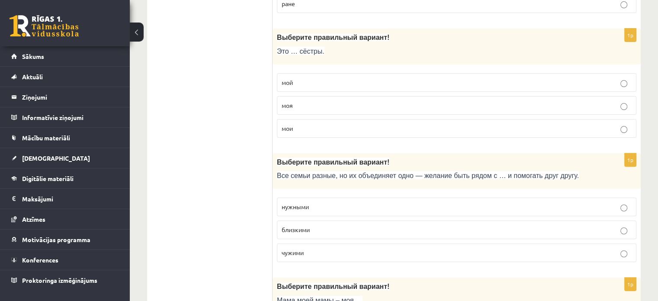
click at [329, 86] on label "мой" at bounding box center [457, 82] width 360 height 19
click at [346, 125] on p "мои" at bounding box center [457, 128] width 350 height 9
click at [360, 228] on p "близкими" at bounding box center [457, 229] width 350 height 9
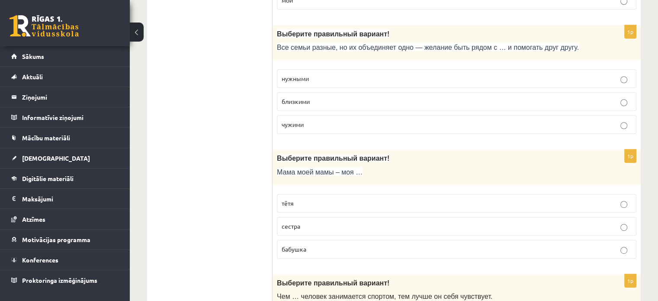
scroll to position [389, 0]
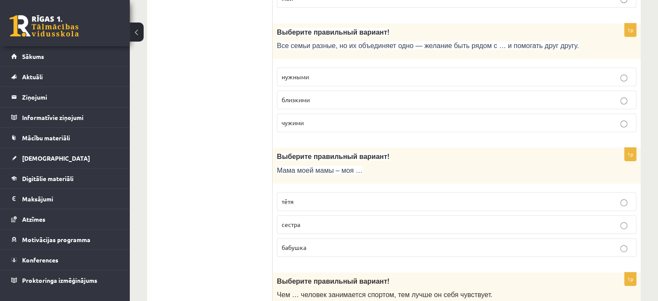
click at [368, 240] on label "бабушка" at bounding box center [457, 247] width 360 height 19
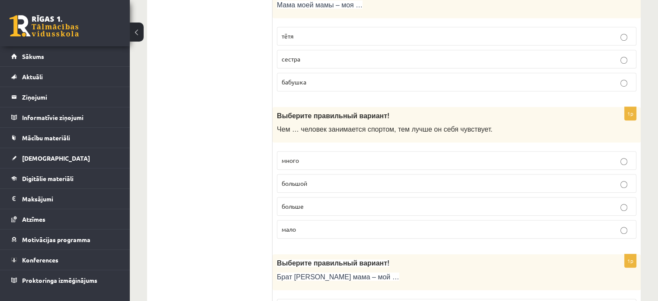
scroll to position [563, 0]
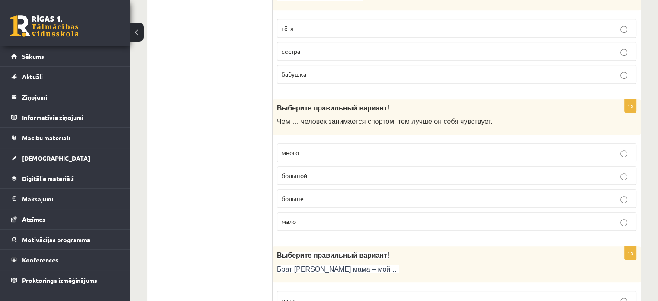
click at [352, 200] on label "больше" at bounding box center [457, 198] width 360 height 19
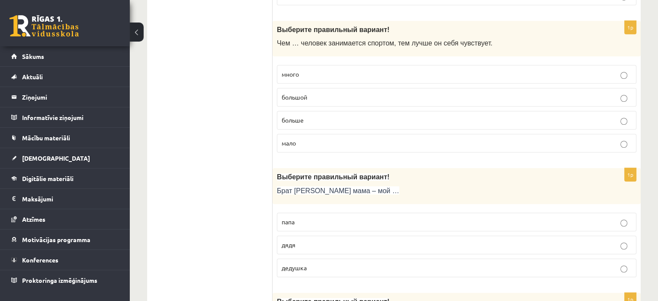
scroll to position [649, 0]
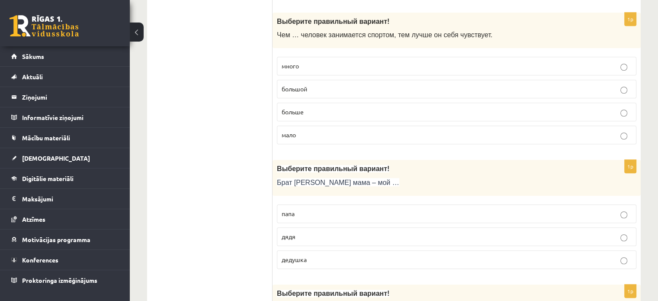
click at [315, 232] on p "дядя" at bounding box center [457, 236] width 350 height 9
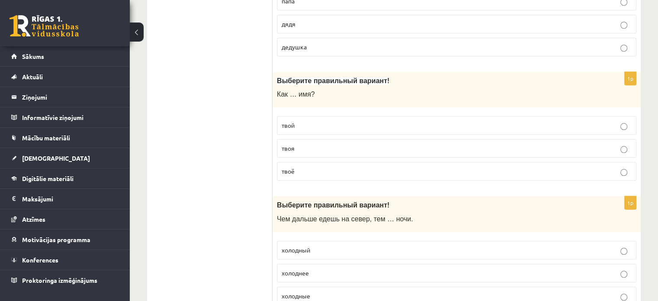
scroll to position [866, 0]
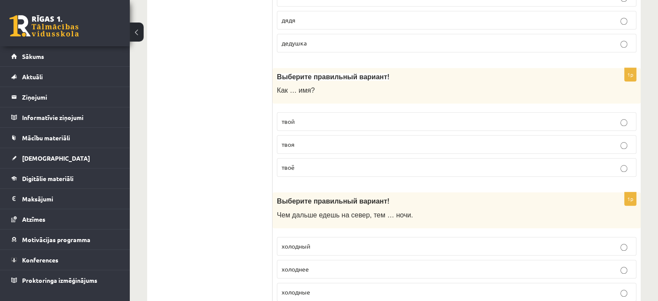
click at [318, 169] on label "твоё" at bounding box center [457, 167] width 360 height 19
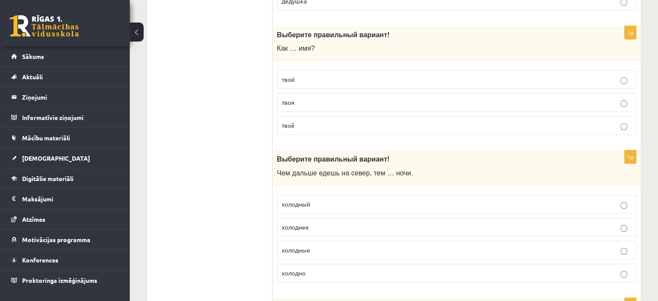
scroll to position [909, 0]
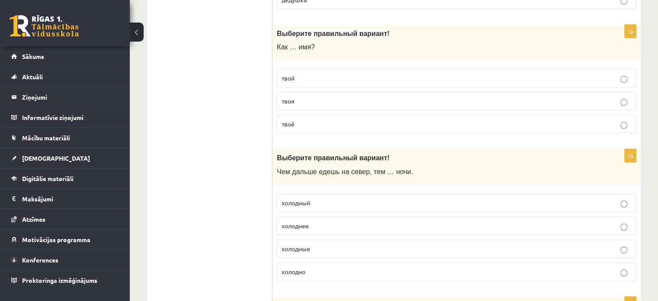
drag, startPoint x: 305, startPoint y: 215, endPoint x: 307, endPoint y: 219, distance: 4.8
click at [306, 216] on label "холоднее" at bounding box center [457, 225] width 360 height 19
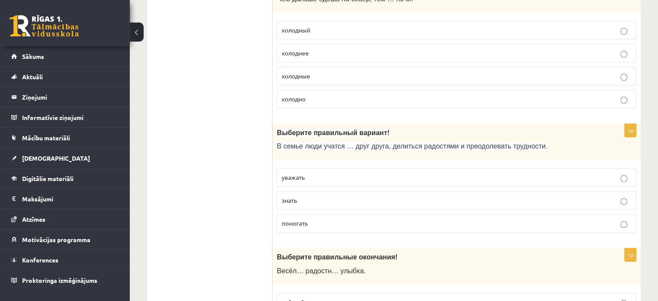
scroll to position [1082, 0]
click at [360, 167] on label "уважать" at bounding box center [457, 176] width 360 height 19
click at [359, 220] on p "помогать" at bounding box center [457, 222] width 350 height 9
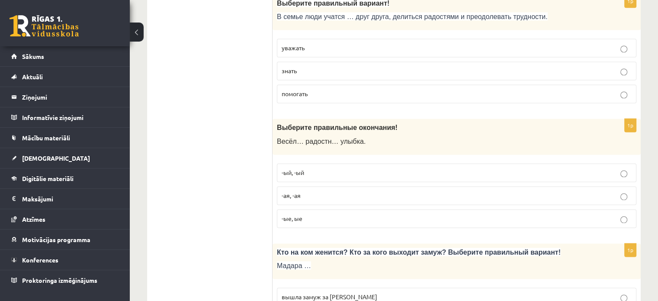
scroll to position [1212, 0]
click at [332, 167] on p "-ый, -ый" at bounding box center [457, 171] width 350 height 9
click at [347, 208] on label "-ые, ые" at bounding box center [457, 217] width 360 height 19
click at [339, 185] on label "-ая, -ая" at bounding box center [457, 194] width 360 height 19
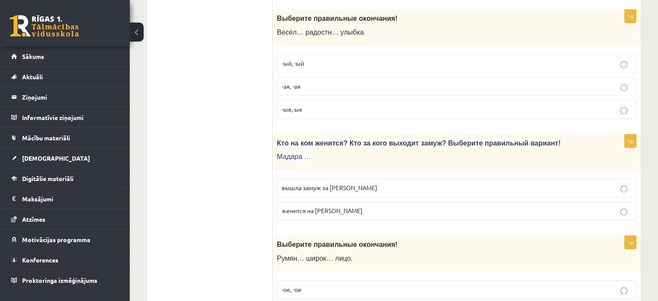
scroll to position [1342, 0]
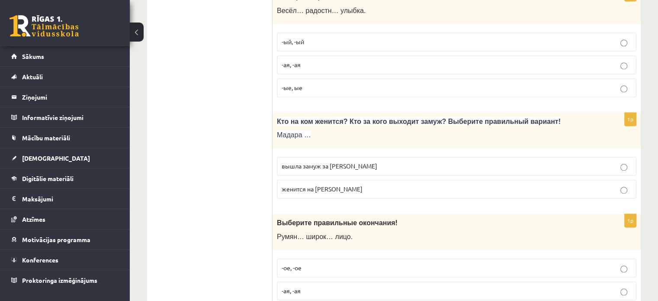
click at [362, 161] on p "вышла замуж за [PERSON_NAME]" at bounding box center [457, 165] width 350 height 9
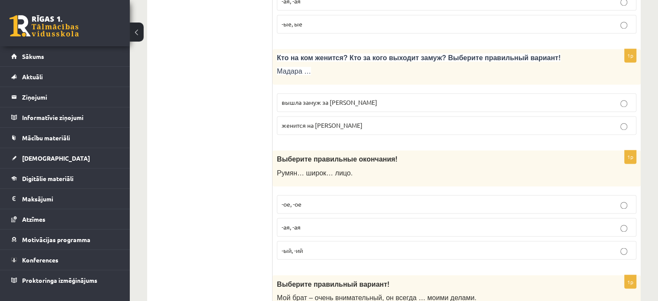
scroll to position [1428, 0]
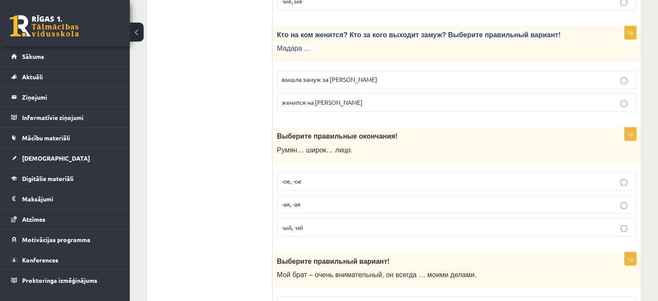
click at [337, 180] on label "-ое, -ое" at bounding box center [457, 181] width 360 height 19
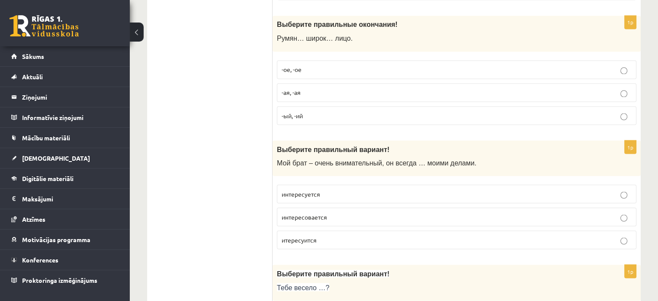
scroll to position [1601, 0]
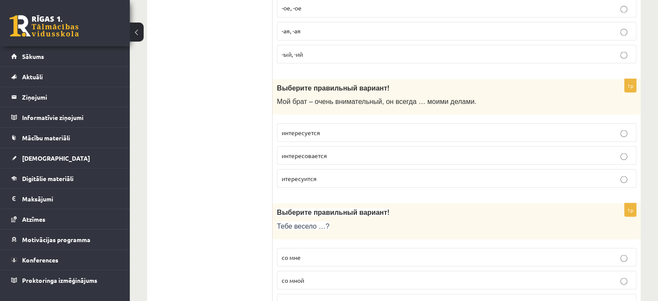
click at [329, 128] on p "интересуется" at bounding box center [457, 132] width 350 height 9
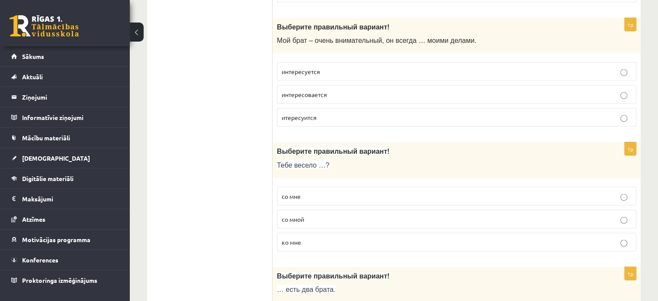
scroll to position [1688, 0]
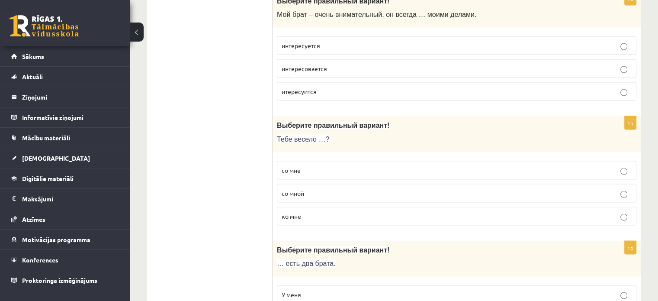
click at [324, 189] on p "со мной" at bounding box center [457, 193] width 350 height 9
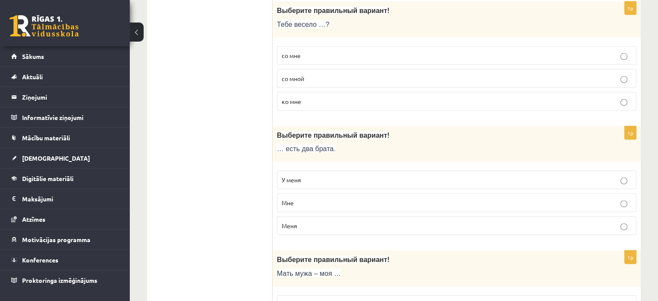
scroll to position [1818, 0]
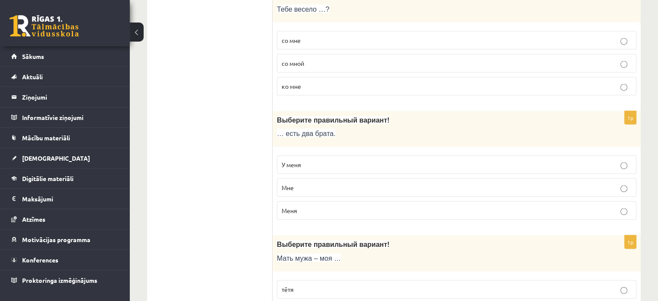
click at [358, 160] on p "У меня" at bounding box center [457, 164] width 350 height 9
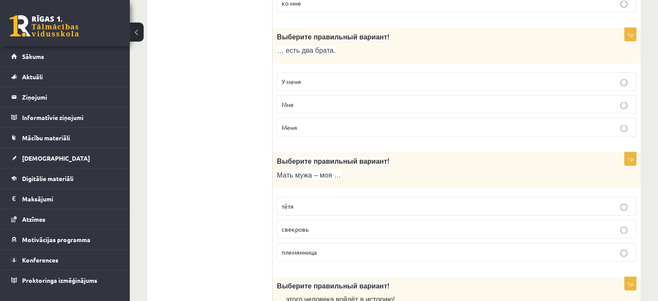
scroll to position [1904, 0]
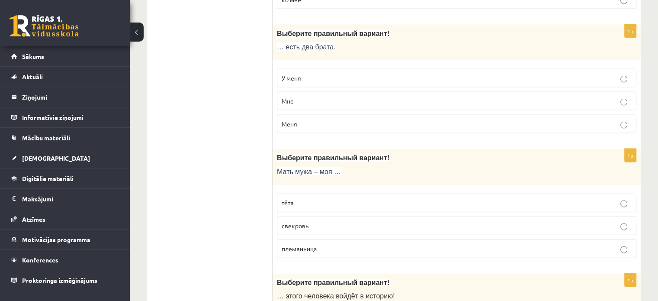
click at [322, 216] on label "свекровь" at bounding box center [457, 225] width 360 height 19
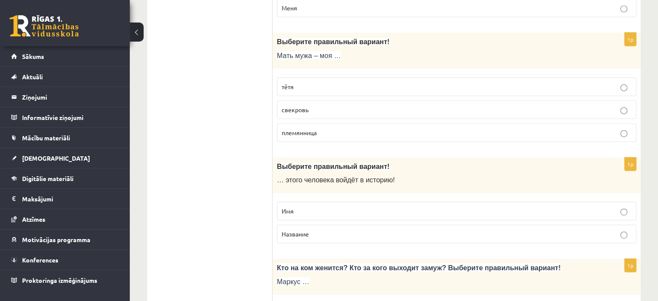
scroll to position [2034, 0]
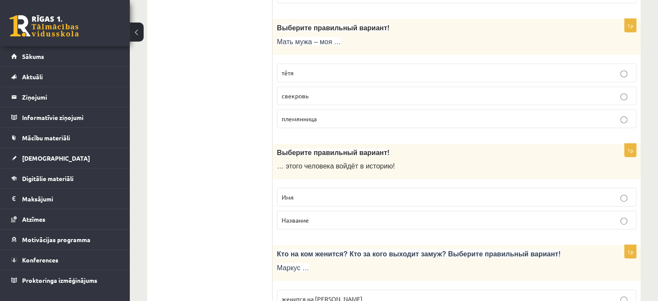
click at [328, 216] on p "Название" at bounding box center [457, 220] width 350 height 9
click at [326, 193] on label "Имя" at bounding box center [457, 197] width 360 height 19
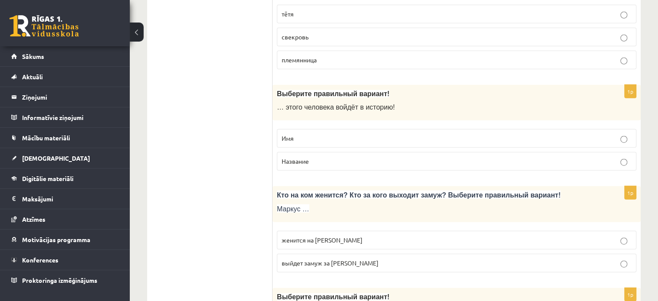
scroll to position [2121, 0]
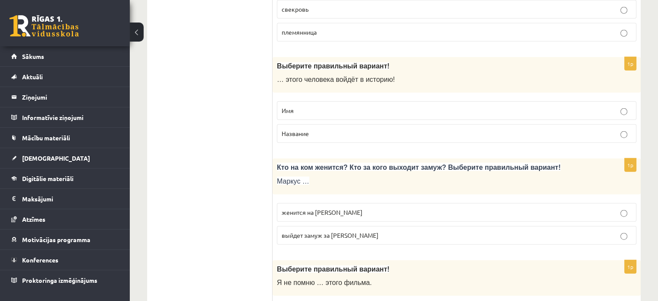
click at [334, 231] on span "выйдет замуж за [PERSON_NAME]" at bounding box center [330, 235] width 97 height 8
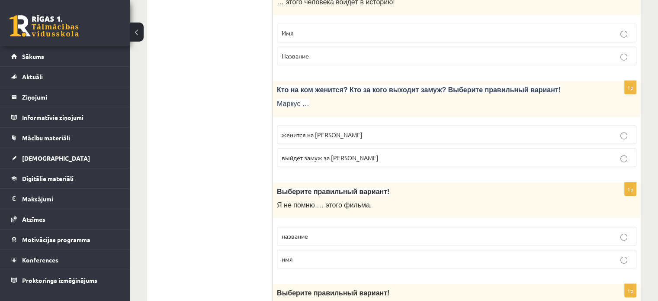
scroll to position [2207, 0]
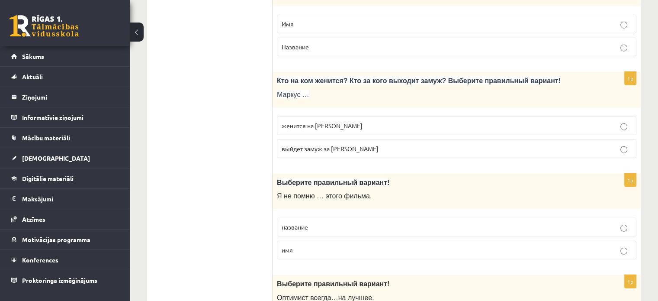
click at [312, 122] on span "женится на [PERSON_NAME]" at bounding box center [322, 126] width 81 height 8
click at [318, 222] on p "название" at bounding box center [457, 226] width 350 height 9
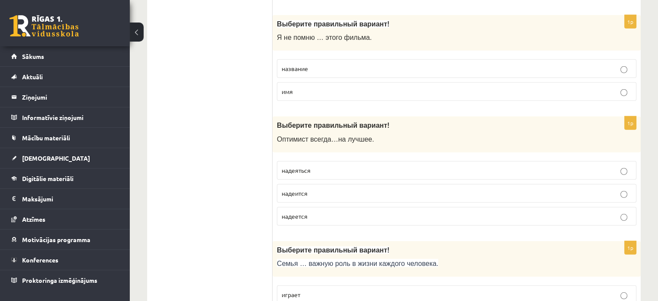
scroll to position [2380, 0]
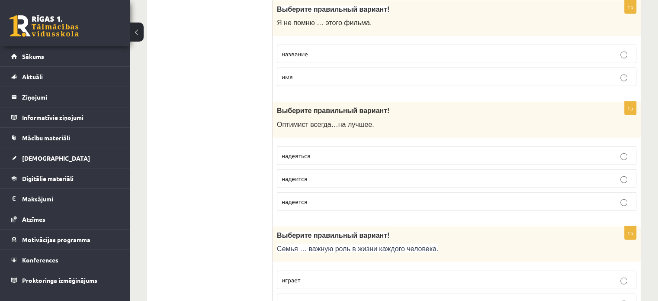
click at [313, 197] on p "надеется" at bounding box center [457, 201] width 350 height 9
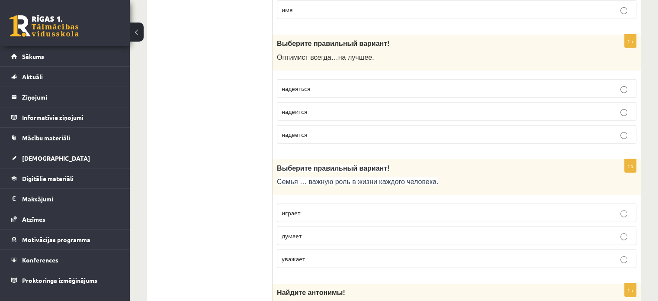
scroll to position [2467, 0]
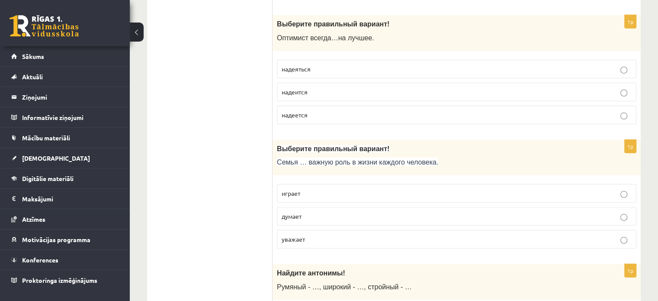
click at [309, 189] on p "играет" at bounding box center [457, 193] width 350 height 9
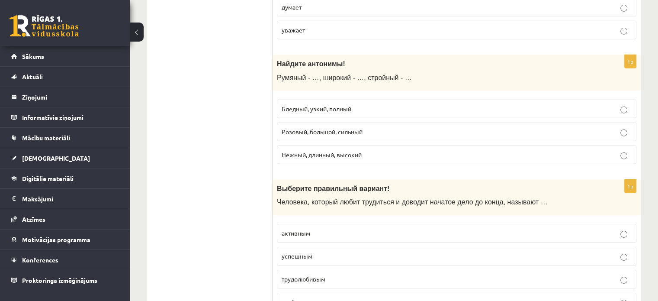
scroll to position [2678, 0]
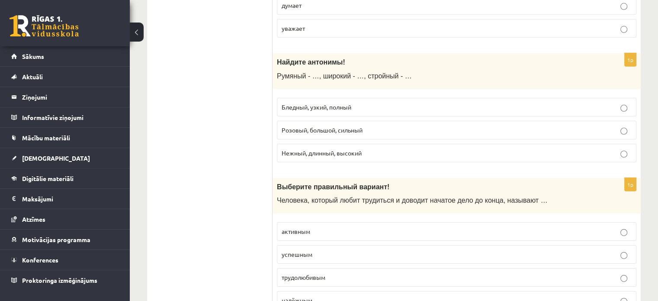
click at [303, 103] on label "Бледный, узкий, полный" at bounding box center [457, 107] width 360 height 19
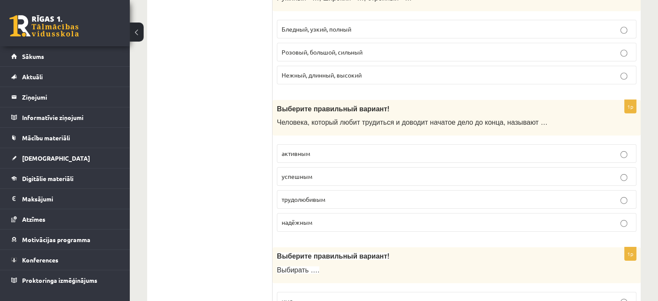
scroll to position [2764, 0]
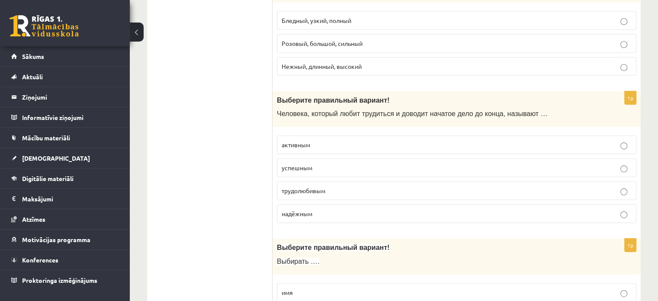
click at [312, 137] on label "активным" at bounding box center [457, 144] width 360 height 19
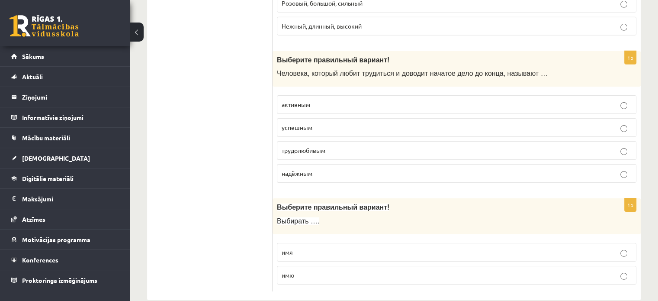
scroll to position [2807, 0]
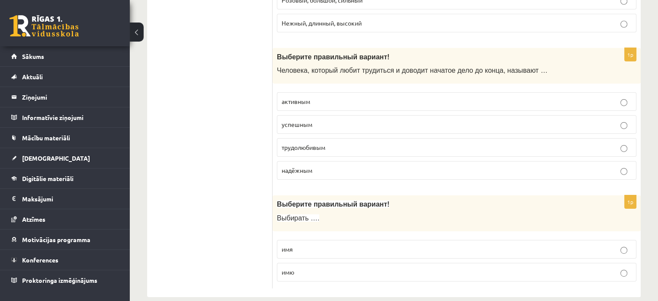
click at [329, 267] on p "имю" at bounding box center [457, 271] width 350 height 9
click at [338, 245] on p "имя" at bounding box center [457, 249] width 350 height 9
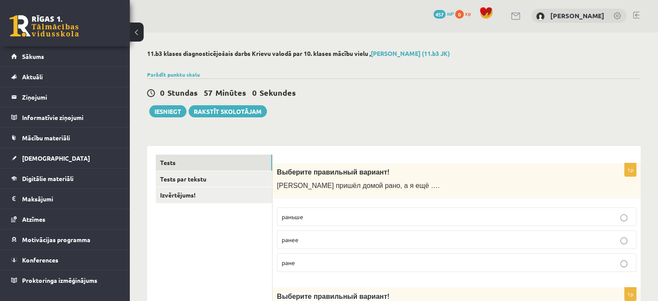
scroll to position [0, 0]
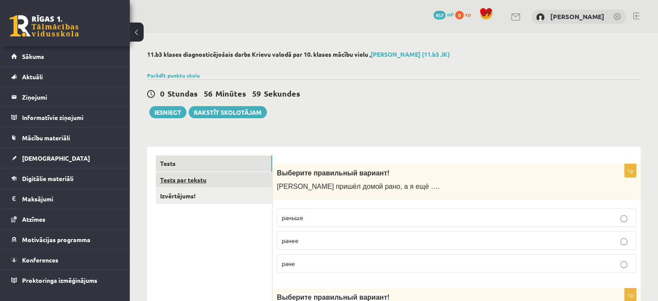
click at [210, 179] on link "Tests par tekstu" at bounding box center [214, 180] width 116 height 16
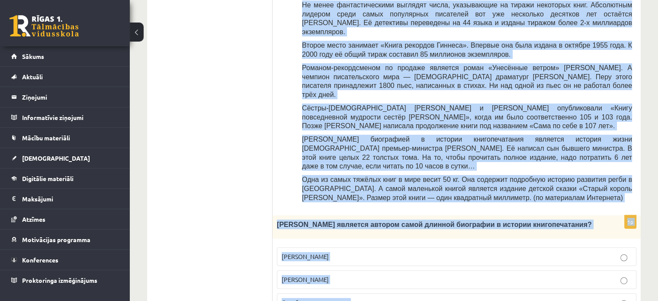
scroll to position [346, 0]
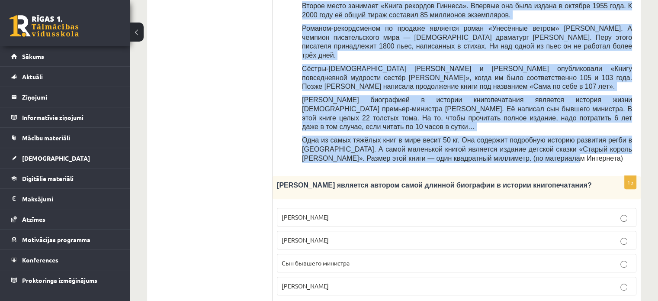
drag, startPoint x: 276, startPoint y: 68, endPoint x: 516, endPoint y: 115, distance: 244.8
copy div "Loremipsum dolor «Sitametcon adipi e seddoe», temporin utlaboreet dolorem! Aliq…"
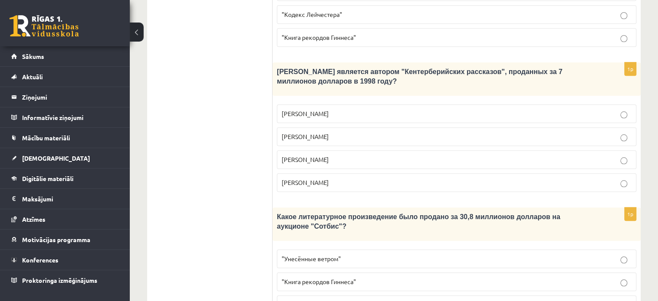
scroll to position [866, 0]
drag, startPoint x: 274, startPoint y: 138, endPoint x: 428, endPoint y: 267, distance: 201.9
copy div "Loremipsumd! Sitametcon adipi «Elitseddoe tempo i utlabo», etdolore magnaaliqu …"
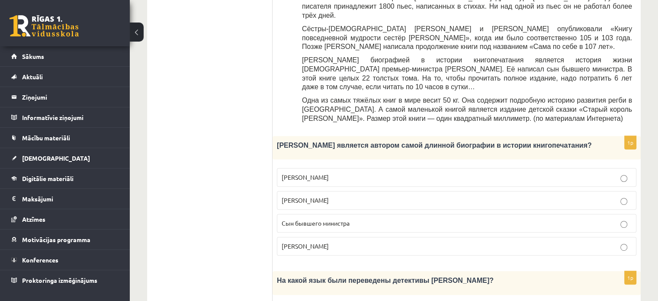
scroll to position [389, 0]
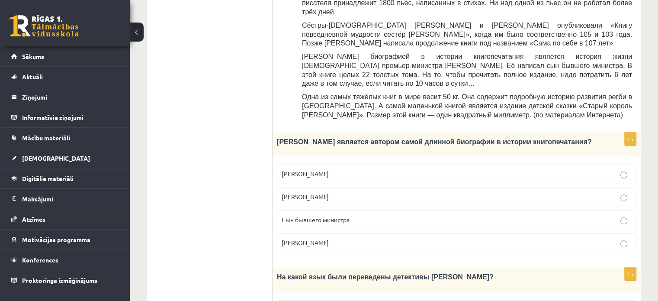
click at [374, 215] on p "Сын бывшего министра" at bounding box center [457, 219] width 350 height 9
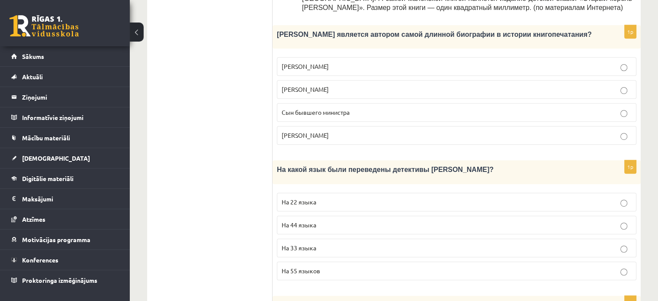
scroll to position [519, 0]
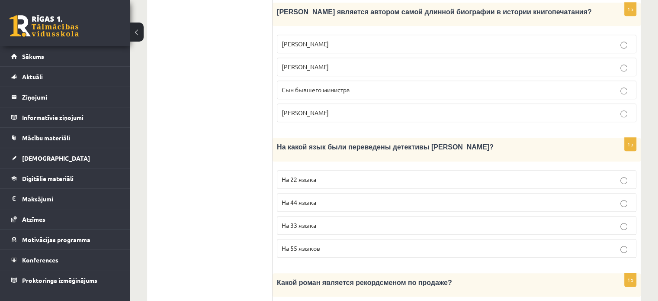
click at [320, 193] on label "На 44 языка" at bounding box center [457, 202] width 360 height 19
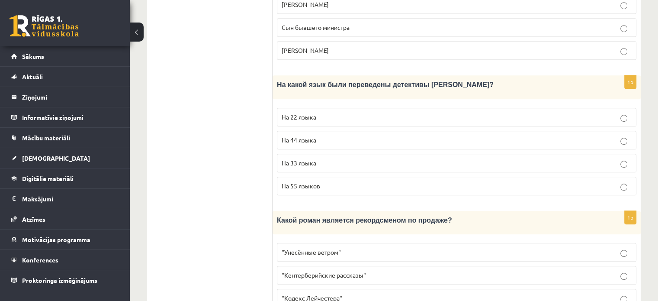
scroll to position [606, 0]
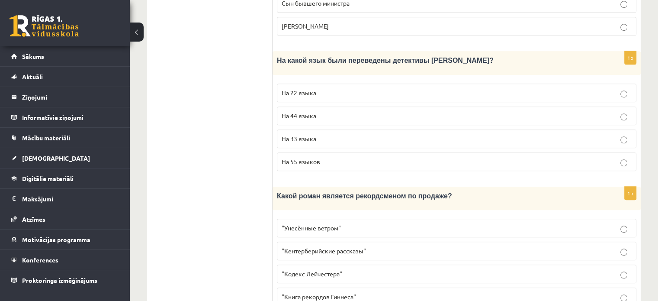
click at [341, 223] on p ""Унесённые ветром"" at bounding box center [457, 227] width 350 height 9
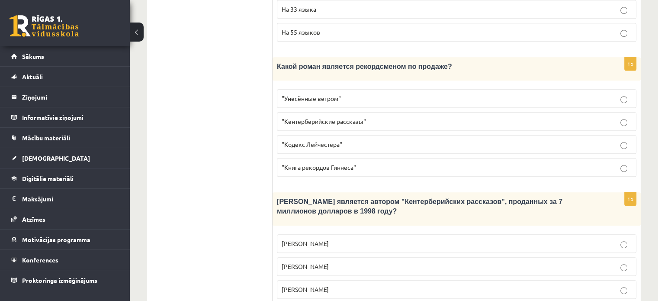
scroll to position [736, 0]
click at [353, 284] on p "[PERSON_NAME]" at bounding box center [457, 288] width 350 height 9
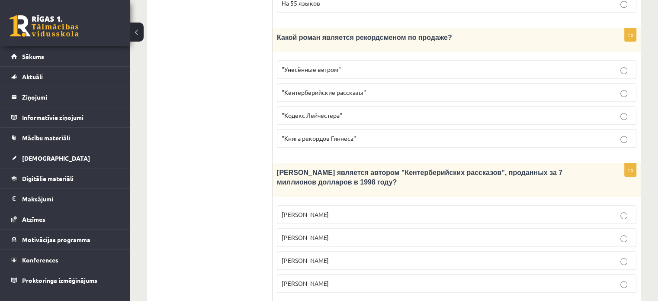
scroll to position [866, 0]
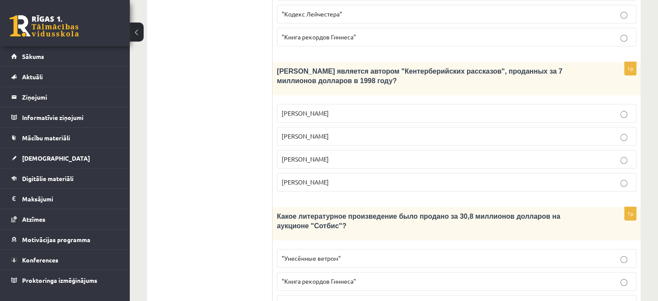
drag, startPoint x: 351, startPoint y: 230, endPoint x: 355, endPoint y: 223, distance: 7.4
click at [351, 295] on label ""Кодекс Лейчестера"" at bounding box center [457, 304] width 360 height 19
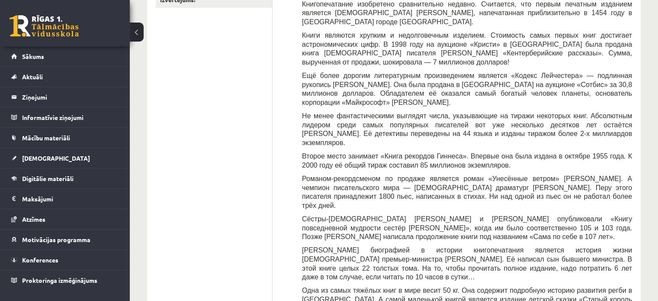
scroll to position [43, 0]
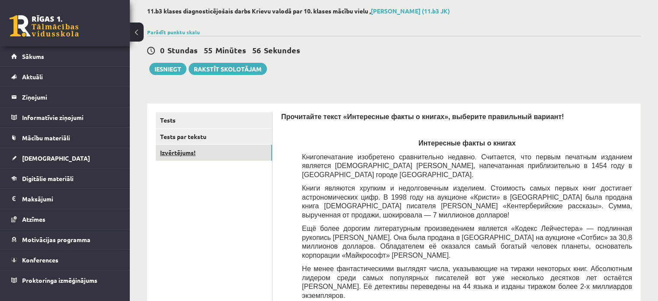
click at [206, 146] on link "Izvērtējums!" at bounding box center [214, 153] width 116 height 16
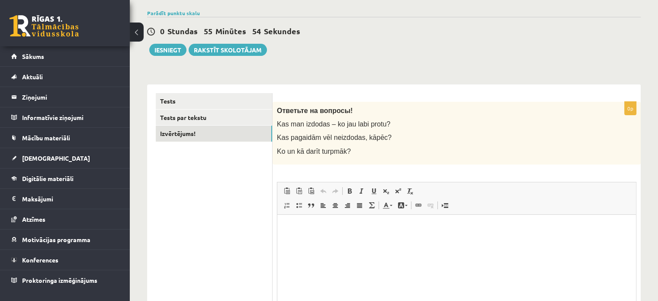
scroll to position [0, 0]
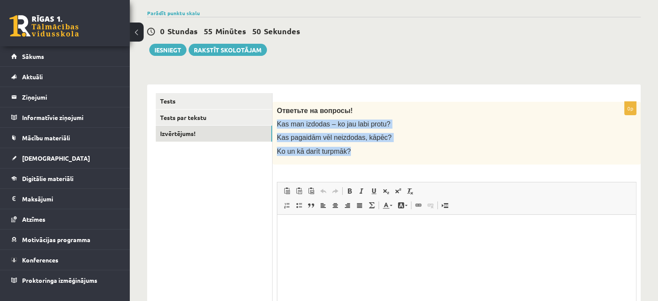
drag, startPoint x: 277, startPoint y: 119, endPoint x: 373, endPoint y: 145, distance: 99.4
click at [388, 151] on div "Ответьте на вопросы! Kas man izdodas – ko jau labi protu? Kas pagaidām vēl neiz…" at bounding box center [457, 133] width 368 height 63
drag, startPoint x: 272, startPoint y: 107, endPoint x: 402, endPoint y: 153, distance: 137.6
click at [403, 153] on div "Ответьте на вопросы! Kas man izdodas – ko jau labi protu? Kas pagaidām vēl neiz…" at bounding box center [457, 133] width 368 height 63
copy div "Ответьте на вопросы! Kas man izdodas – ko jau labi protu? Kas pagaidām vēl neiz…"
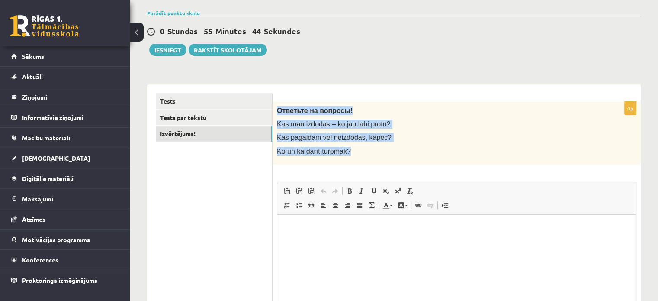
click at [372, 142] on div "Ответьте на вопросы! Kas man izdodas – ko jau labi protu? Kas pagaidām vēl neiz…" at bounding box center [457, 133] width 368 height 63
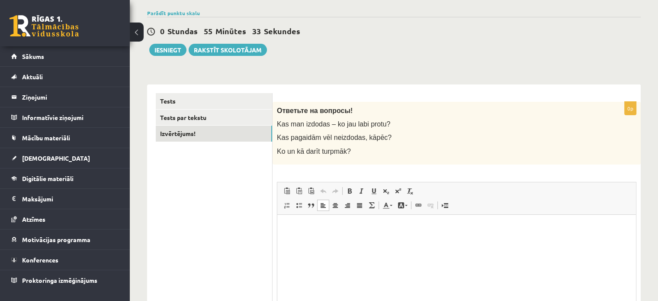
click at [377, 231] on p "Визуальный текстовый редактор, wiswyg-editor-user-answer-47363687281140" at bounding box center [456, 227] width 341 height 9
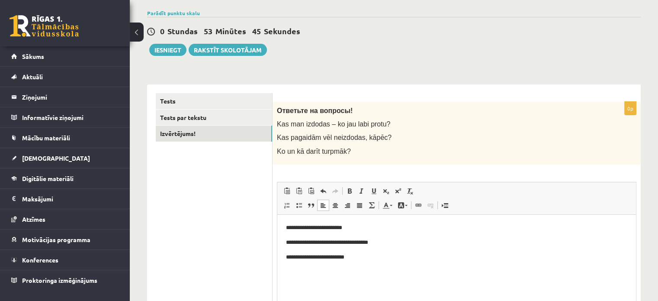
click at [310, 257] on p "**********" at bounding box center [457, 256] width 342 height 9
click at [314, 257] on p "**********" at bounding box center [457, 256] width 342 height 9
click at [251, 118] on link "Tests par tekstu" at bounding box center [214, 117] width 116 height 16
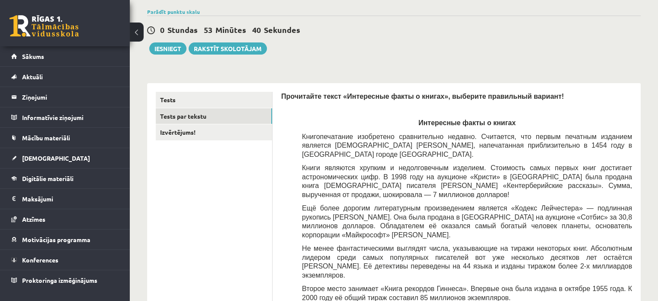
scroll to position [62, 0]
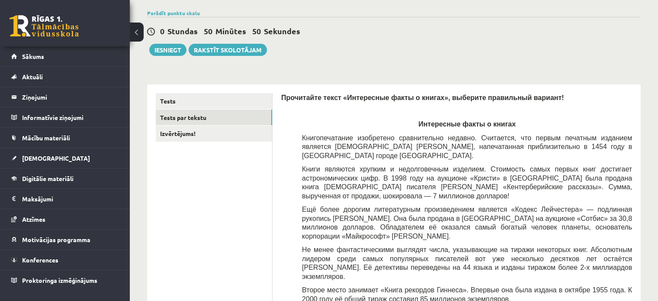
drag, startPoint x: 291, startPoint y: 71, endPoint x: 261, endPoint y: 76, distance: 30.3
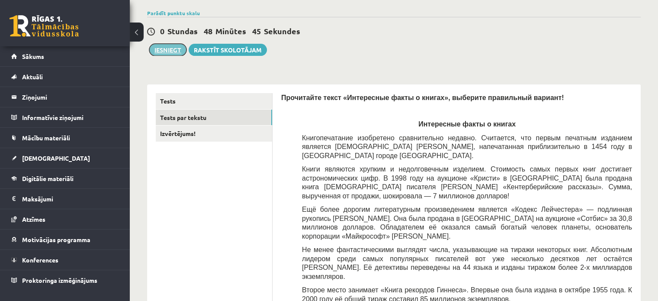
click at [182, 49] on button "Iesniegt" at bounding box center [167, 50] width 37 height 12
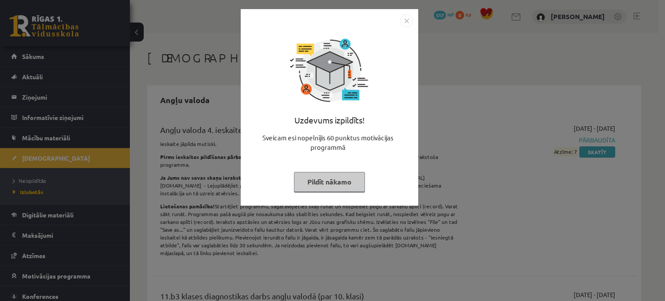
click at [333, 185] on button "Pildīt nākamo" at bounding box center [329, 182] width 71 height 20
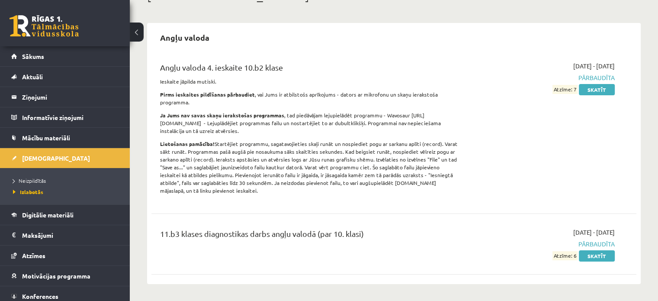
scroll to position [87, 0]
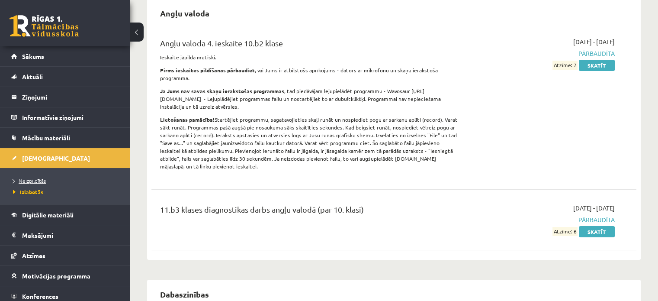
click at [45, 179] on link "Neizpildītās" at bounding box center [67, 181] width 108 height 8
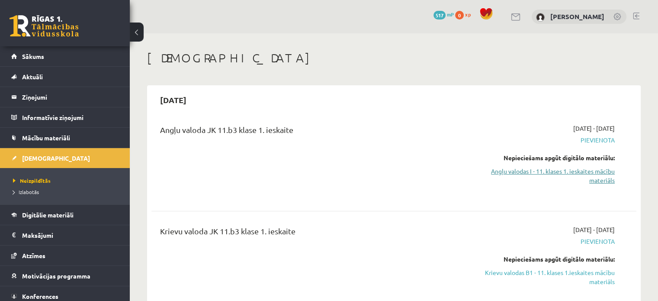
click at [589, 173] on link "Angļu valodas I - 11. klases 1. ieskaites mācību materiāls" at bounding box center [543, 176] width 143 height 18
